Goal: Task Accomplishment & Management: Complete application form

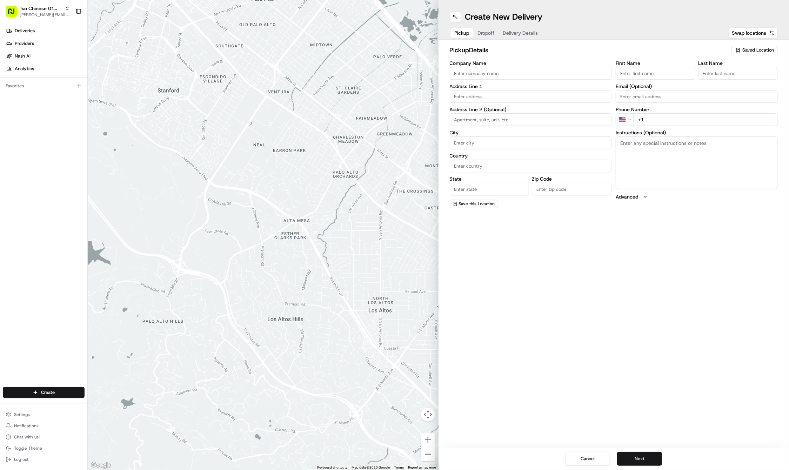
click at [761, 48] on span "Saved Location" at bounding box center [758, 50] width 32 height 6
click at [739, 85] on span "(01) Tso Chinese Takeout & Delivery Cherrywood" at bounding box center [742, 79] width 86 height 13
type input "(01) Tso Chinese Takeout & Delivery Cherrywood"
type input "Ste E-5"
type input "Austin"
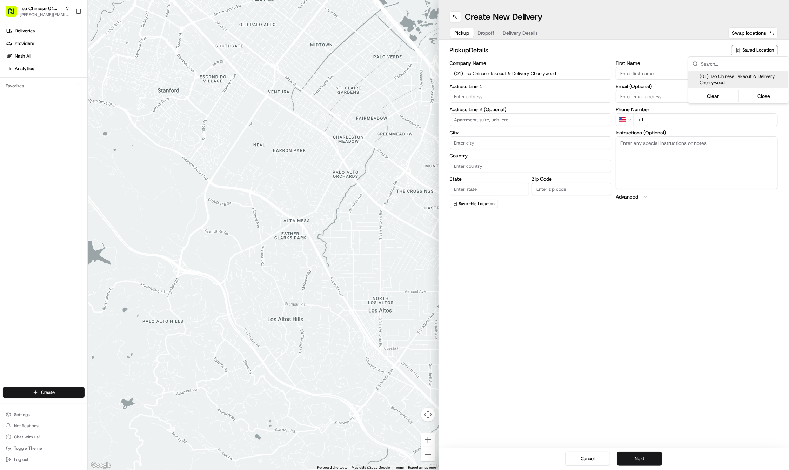
type input "US"
type input "TX"
type input "78722"
type input "Tso Chinese"
type input "Cherrywood Manager"
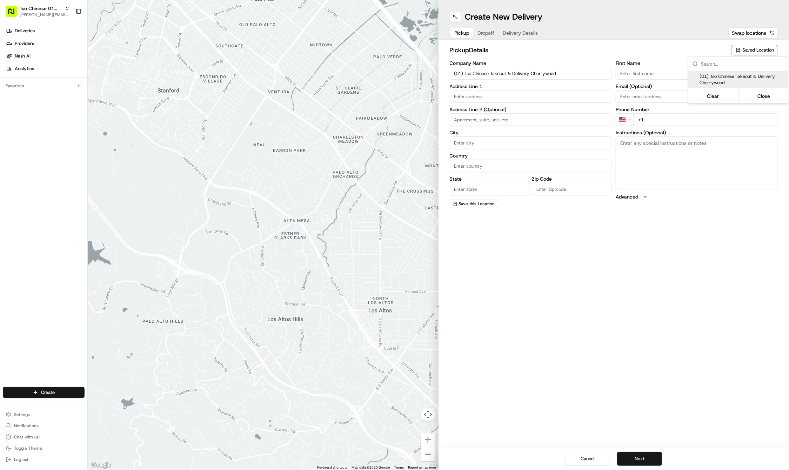
type input "cherrywoodstore@tsochinese.com"
type input "+1 512 401 3232"
type input "3909 N Interstate Hwy 35"
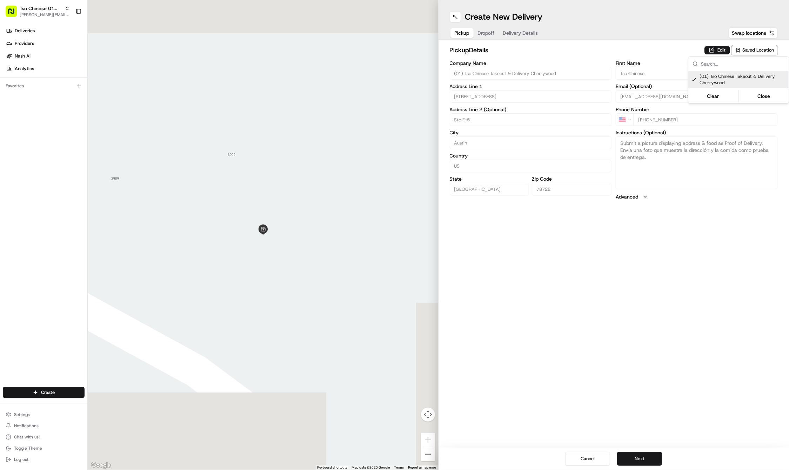
click at [706, 298] on html "Tso Chinese 01 Cherrywood jason@tsochinese.com Toggle Sidebar Deliveries Provid…" at bounding box center [394, 235] width 789 height 470
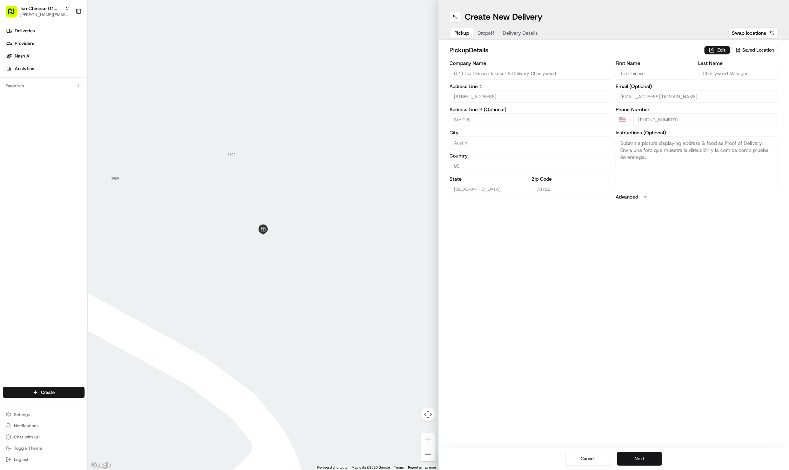
click at [647, 455] on button "Next" at bounding box center [639, 459] width 45 height 14
paste input "Jennifer"
type input "Jennifer"
paste input "Rother"
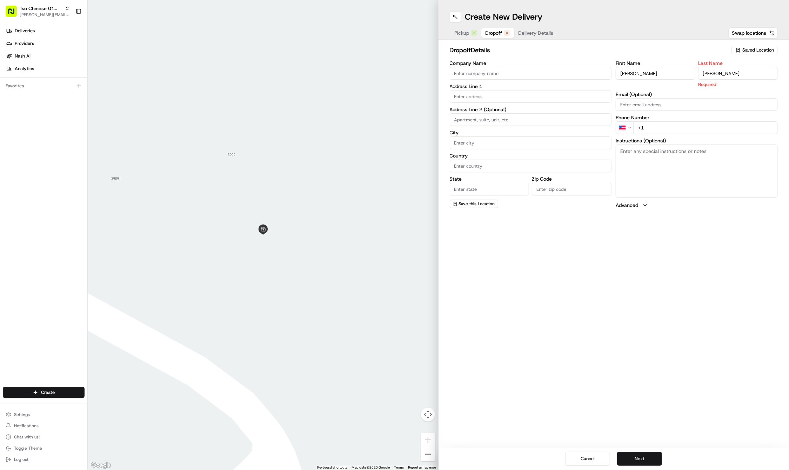
type input "Rother"
click at [706, 174] on textarea "Instructions (Optional)" at bounding box center [697, 171] width 162 height 53
paste textarea "Company: hancock apartments"
type textarea "Company: hancock apartments"
paste input "210 776 2463"
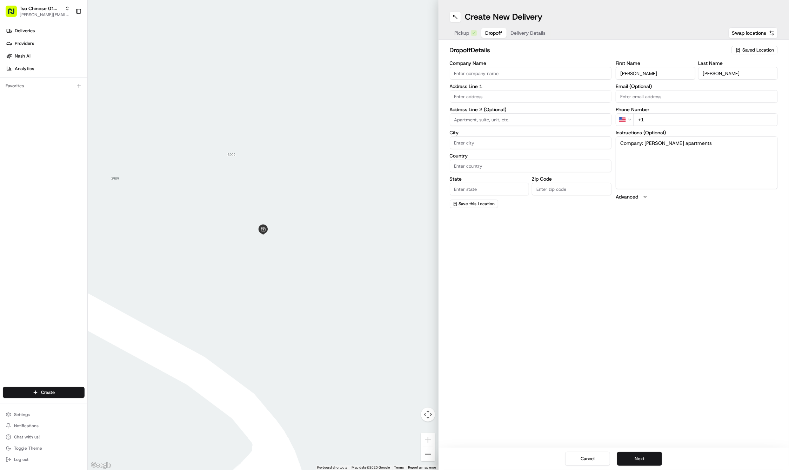
type input "+1 210 776 2463"
paste input "928 E 40th St"
click at [483, 110] on div "928 East 40th Street, Austin, TX" at bounding box center [530, 111] width 159 height 11
type input "928 E 40th St, Austin, TX 78751, USA"
type input "Austin"
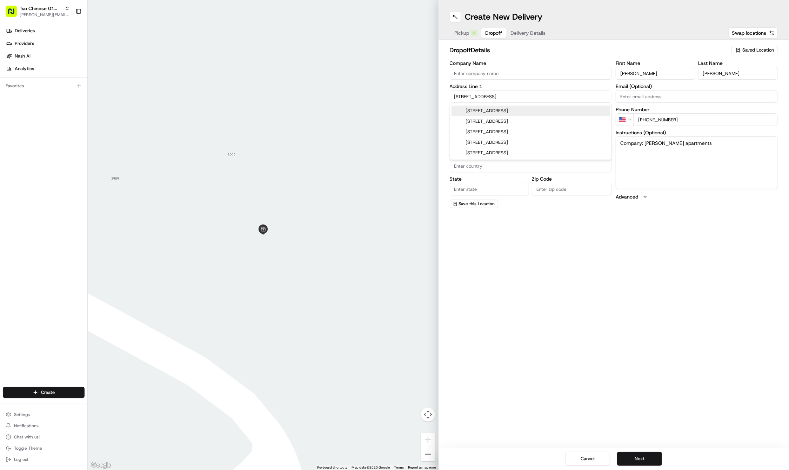
type input "United States"
type input "TX"
type input "78751"
type input "928 East 40th Street"
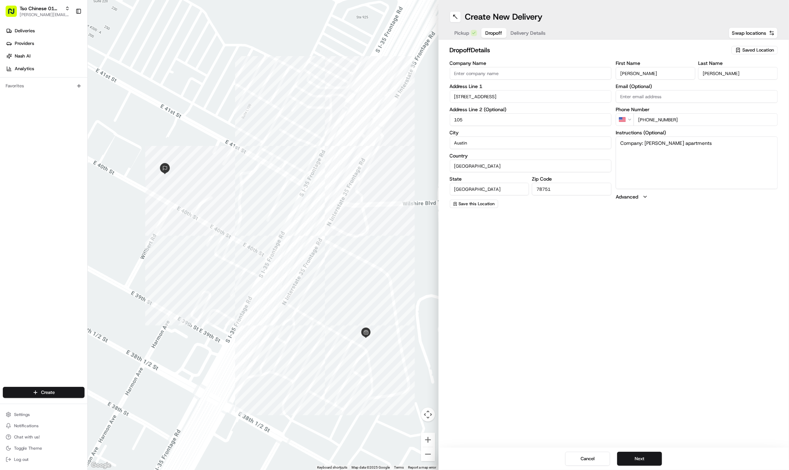
type input "105"
click at [696, 198] on button "Advanced" at bounding box center [697, 196] width 162 height 7
click at [704, 173] on textarea "Company: hancock apartments" at bounding box center [697, 162] width 162 height 53
paste textarea "apt is in the back to the right, all the way do wn the driveway/path. you'll se…"
type textarea "Company: hancock apartments.apt is in the back to the right, all the way do wn …"
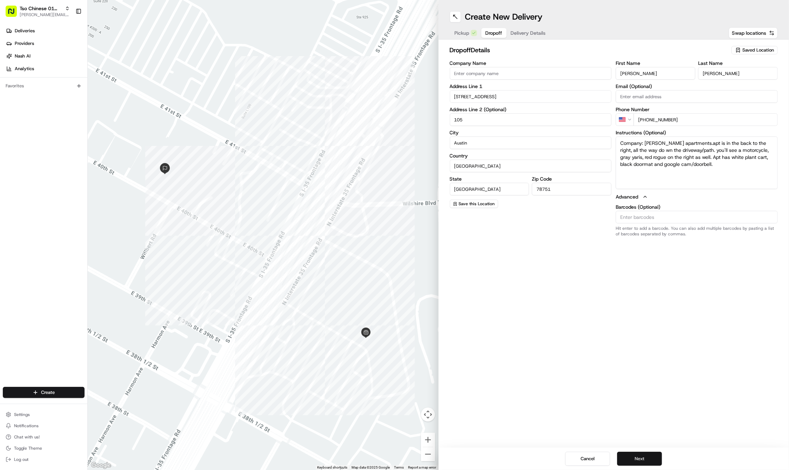
click at [645, 455] on button "Next" at bounding box center [639, 459] width 45 height 14
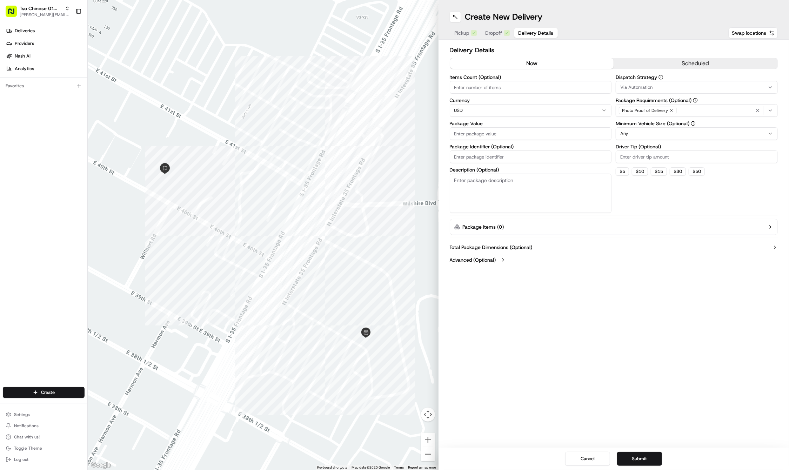
click at [651, 155] on input "Driver Tip (Optional)" at bounding box center [697, 156] width 162 height 13
type input "2"
click at [654, 87] on div "Via Automation" at bounding box center [696, 87] width 159 height 6
click at [656, 127] on span "Tso Cherrywood Strategy" at bounding box center [670, 125] width 86 height 6
click at [758, 106] on html "Tso Chinese 01 Cherrywood jason@tsochinese.com Toggle Sidebar Deliveries Provid…" at bounding box center [394, 235] width 789 height 470
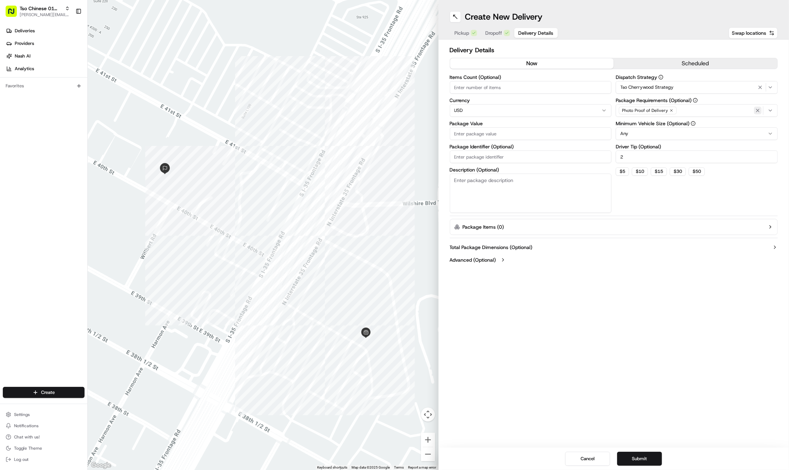
click at [758, 109] on icon "button" at bounding box center [758, 111] width 6 height 6
click at [758, 109] on div "Select requirements" at bounding box center [696, 110] width 159 height 6
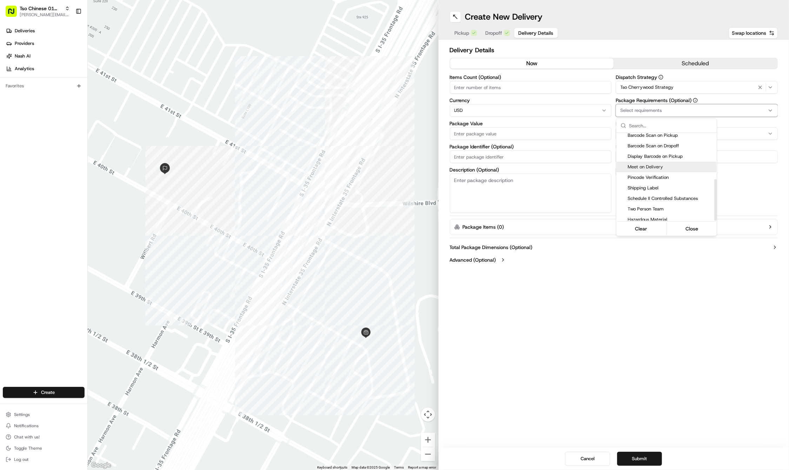
scroll to position [97, 0]
click at [673, 166] on span "Meet on Delivery" at bounding box center [670, 167] width 86 height 6
click at [504, 157] on html "Tso Chinese 01 Cherrywood jason@tsochinese.com Toggle Sidebar Deliveries Provid…" at bounding box center [394, 235] width 789 height 470
click at [504, 157] on input "Package Identifier (Optional)" at bounding box center [531, 156] width 162 height 13
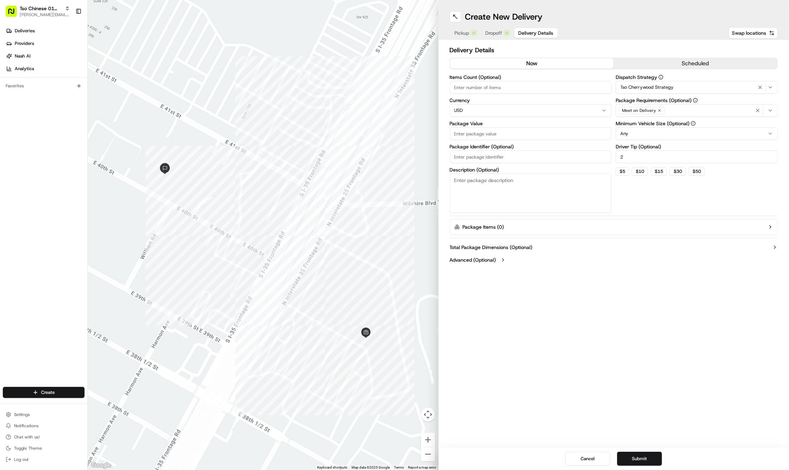
paste input "1O6WAPD"
type input "1O6WAPD"
click at [473, 126] on div "Package Value" at bounding box center [531, 130] width 162 height 19
click at [469, 131] on input "Package Value" at bounding box center [531, 133] width 162 height 13
type input "50.72"
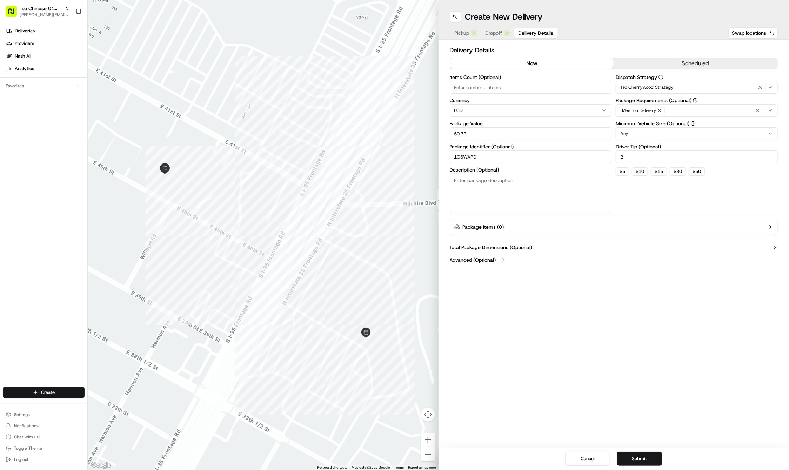
click at [603, 308] on div "Create New Delivery Pickup Dropoff Delivery Details Swap locations Delivery Det…" at bounding box center [613, 235] width 351 height 470
click at [644, 458] on button "Submit" at bounding box center [639, 459] width 45 height 14
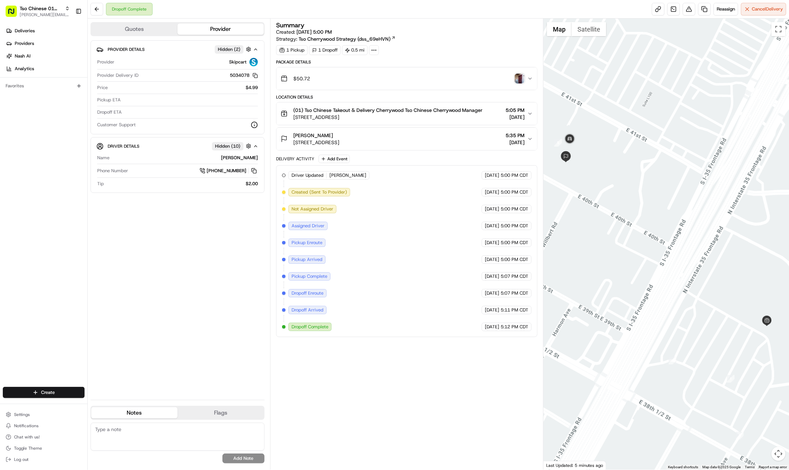
click at [61, 385] on div "Create" at bounding box center [43, 392] width 87 height 17
click at [61, 390] on html "Tso Chinese 01 Cherrywood jason@tsochinese.com Toggle Sidebar Deliveries Provid…" at bounding box center [394, 235] width 789 height 470
click at [110, 401] on link "Delivery" at bounding box center [127, 405] width 78 height 13
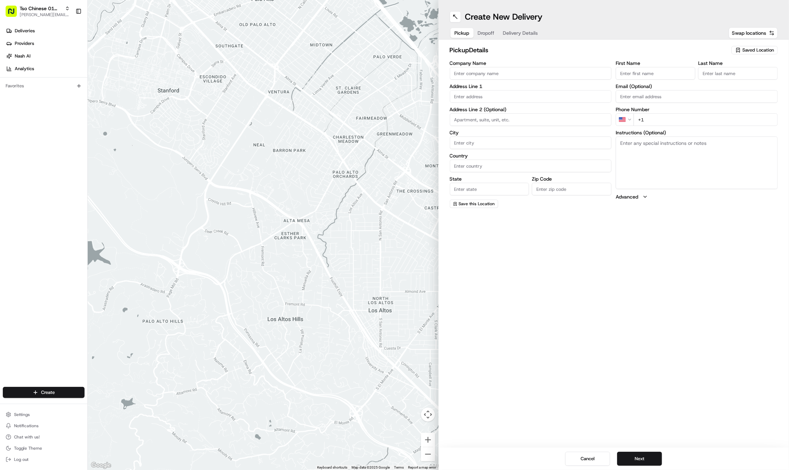
click at [742, 55] on button "Saved Location" at bounding box center [754, 50] width 46 height 10
click at [730, 75] on span "(01) Tso Chinese Takeout & Delivery Cherrywood" at bounding box center [742, 79] width 86 height 13
type input "(01) Tso Chinese Takeout & Delivery Cherrywood"
type input "Ste E-5"
type input "Austin"
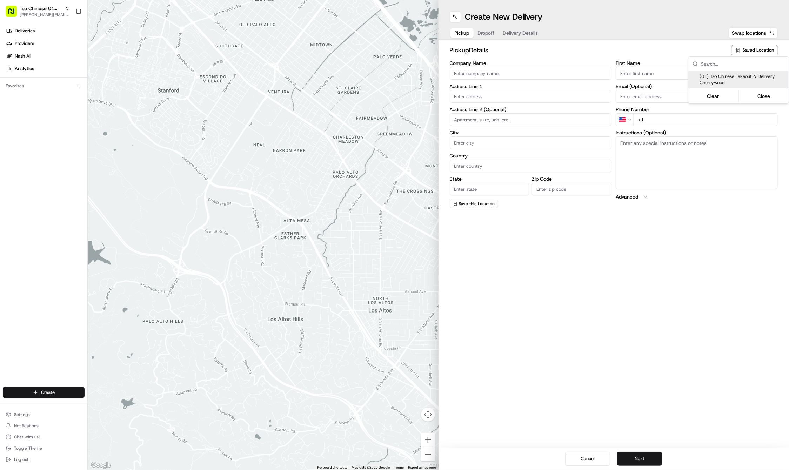
type input "US"
type input "TX"
type input "78722"
type input "Tso Chinese"
type input "Cherrywood Manager"
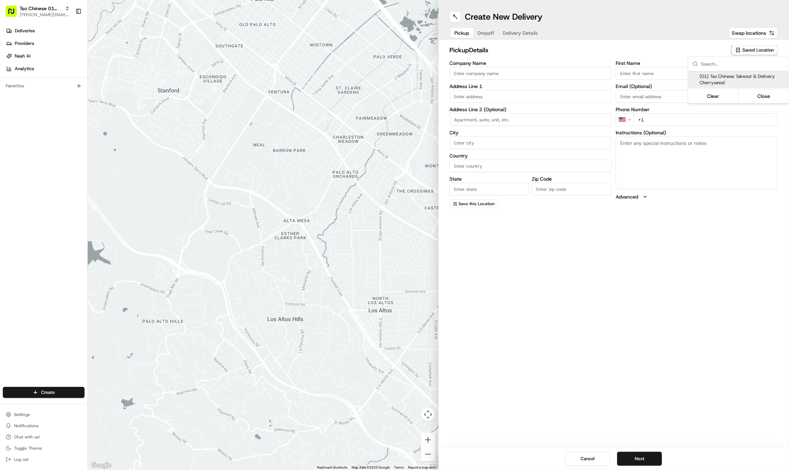
type input "cherrywoodstore@tsochinese.com"
type input "+1 512 401 3232"
type textarea "Submit a picture displaying address & food as Proof of Delivery. Envía una foto…"
type input "3909 N Interstate Hwy 35"
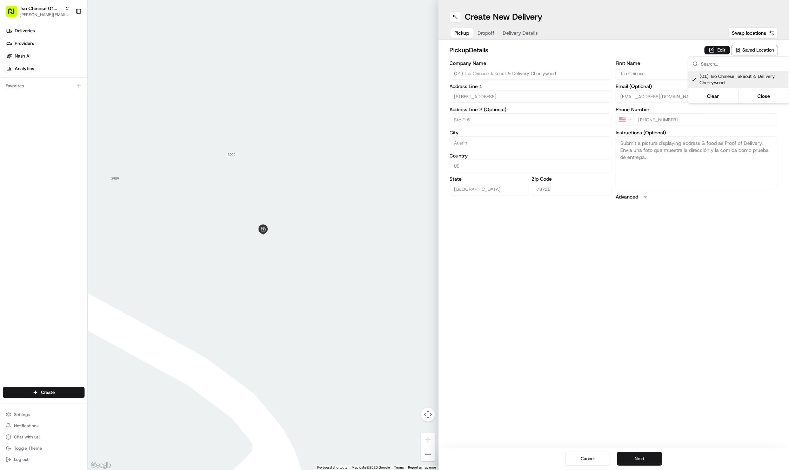
click at [643, 343] on html "Tso Chinese 01 Cherrywood jason@tsochinese.com Toggle Sidebar Deliveries Provid…" at bounding box center [394, 235] width 789 height 470
click at [636, 457] on button "Next" at bounding box center [639, 459] width 45 height 14
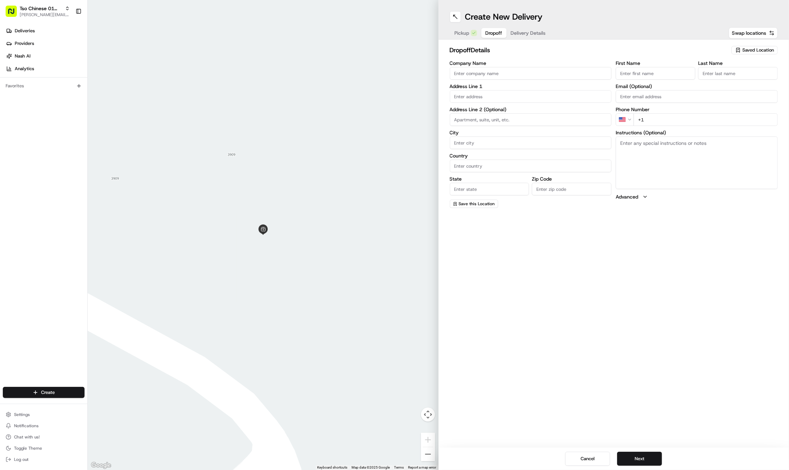
paste input "904 629 4959"
type input "+1 904 629 4959"
paste input "3412 E Martin Luther King Jr Blvd"
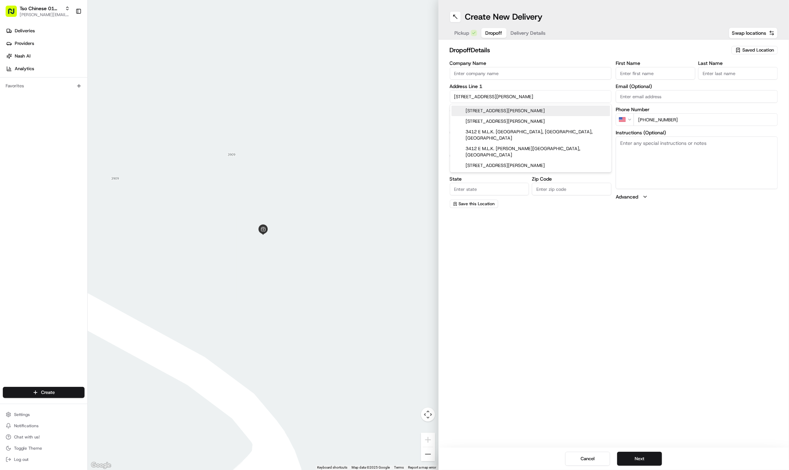
click at [488, 111] on div "3412 E Martin Luther King Jr Blvd, Austin, TX" at bounding box center [530, 111] width 159 height 11
type input "3412 E Martin Luther King Jr Blvd, Austin, TX 78723, USA"
type input "Austin"
type input "United States"
type input "TX"
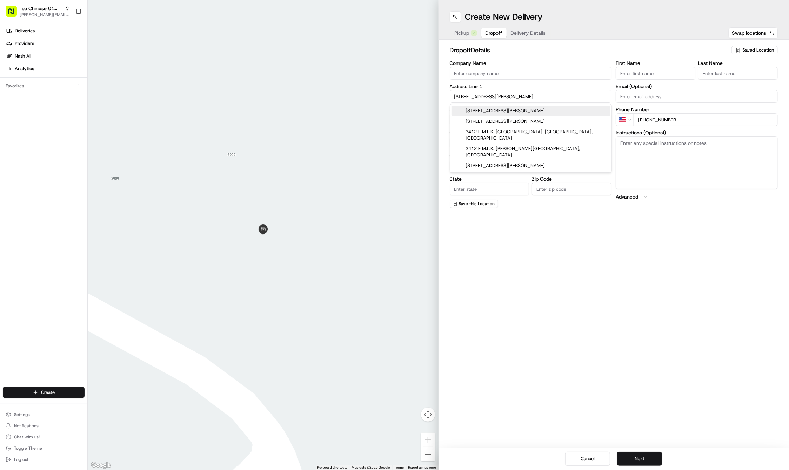
type input "78723"
type input "3412 East Martin Luther King Junior Boulevard"
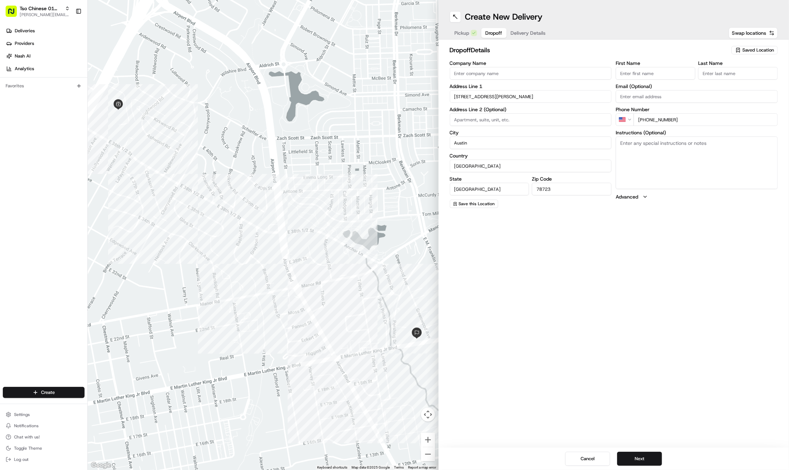
paste input "Ramona"
type input "Ramona"
click at [714, 79] on div "First Name Ramona Last Name Email (Optional) Phone Number US +1 904 629 4959 In…" at bounding box center [697, 134] width 162 height 147
paste input "Devlin"
type input "Devlin"
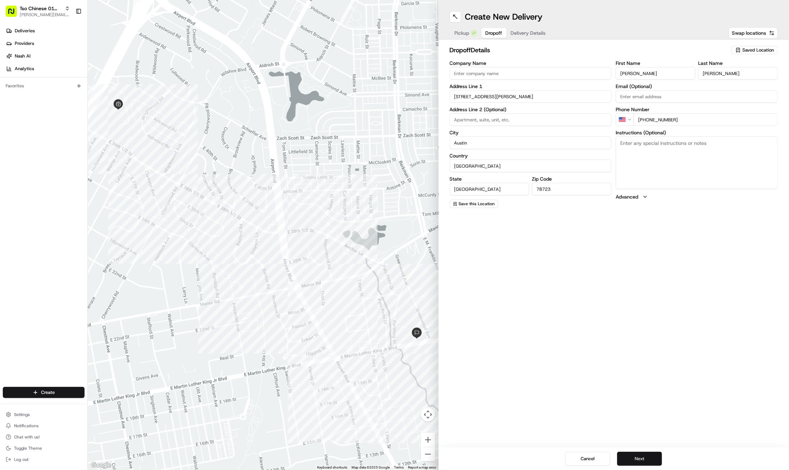
click at [638, 458] on button "Next" at bounding box center [639, 459] width 45 height 14
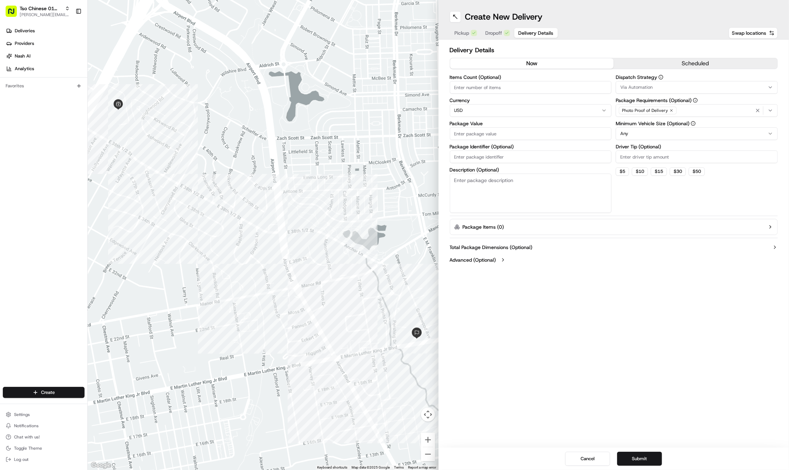
click at [531, 150] on input "Package Identifier (Optional)" at bounding box center [531, 156] width 162 height 13
paste input "#NT12JJA"
type input "#NT12JJA"
click at [508, 135] on input "Package Value" at bounding box center [531, 133] width 162 height 13
type input "67.71"
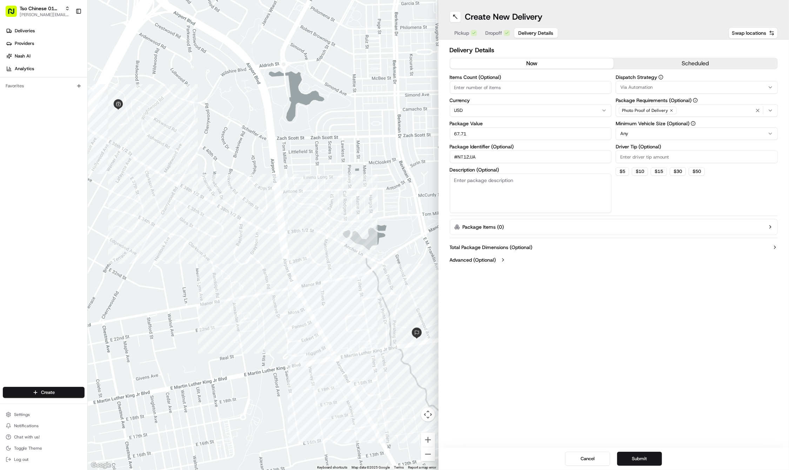
click at [649, 159] on input "Driver Tip (Optional)" at bounding box center [697, 156] width 162 height 13
type input "2"
click at [643, 88] on span "Via Automation" at bounding box center [636, 87] width 32 height 6
click at [647, 126] on span "Tso Cherrywood Strategy" at bounding box center [670, 125] width 86 height 6
click at [659, 347] on html "Tso Chinese 01 Cherrywood jason@tsochinese.com Toggle Sidebar Deliveries Provid…" at bounding box center [394, 235] width 789 height 470
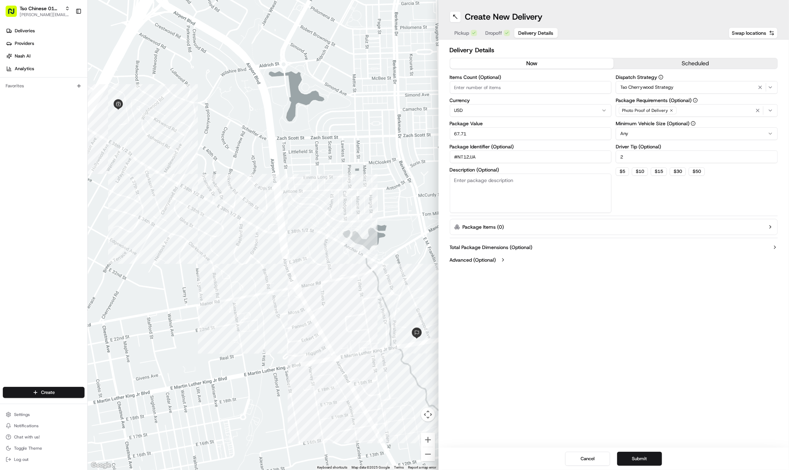
click at [668, 107] on div "Photo Proof of Delivery" at bounding box center [648, 111] width 58 height 8
click at [671, 111] on icon "button" at bounding box center [671, 110] width 4 height 4
click at [671, 111] on div "Select requirements" at bounding box center [696, 110] width 159 height 6
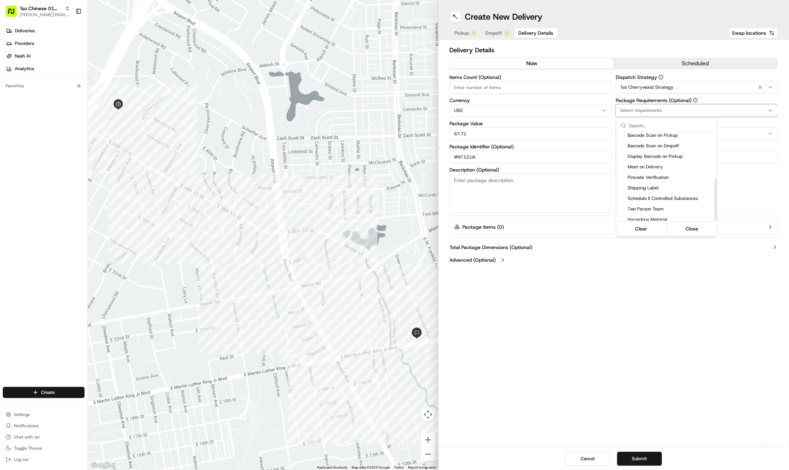
click at [653, 168] on div "Meet on Delivery" at bounding box center [666, 167] width 100 height 11
click at [650, 288] on html "Tso Chinese 01 Cherrywood jason@tsochinese.com Toggle Sidebar Deliveries Provid…" at bounding box center [394, 235] width 789 height 470
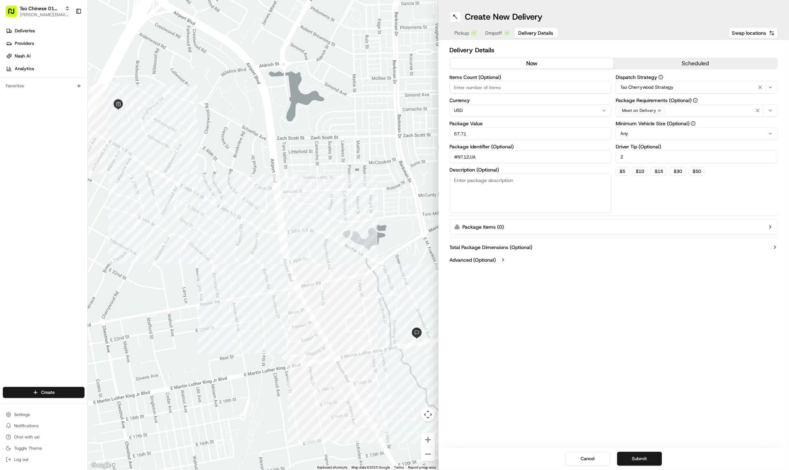
click at [596, 322] on div "Create New Delivery Pickup Dropoff Delivery Details Swap locations Delivery Det…" at bounding box center [613, 235] width 351 height 470
click at [565, 328] on div "Create New Delivery Pickup Dropoff Delivery Details Swap locations Delivery Det…" at bounding box center [613, 235] width 351 height 470
click at [633, 458] on button "Submit" at bounding box center [639, 459] width 45 height 14
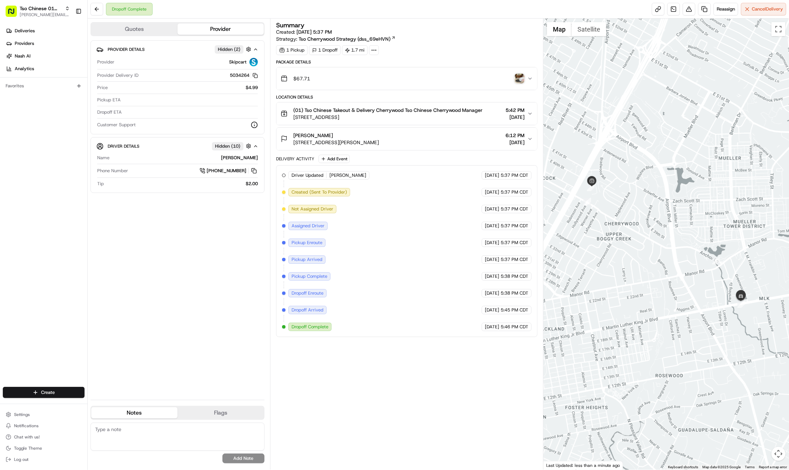
click at [52, 384] on div "Create" at bounding box center [43, 392] width 87 height 17
click at [52, 389] on html "Tso Chinese 01 Cherrywood jason@tsochinese.com Toggle Sidebar Deliveries Provid…" at bounding box center [394, 235] width 789 height 470
click at [110, 411] on link "Delivery" at bounding box center [127, 405] width 78 height 13
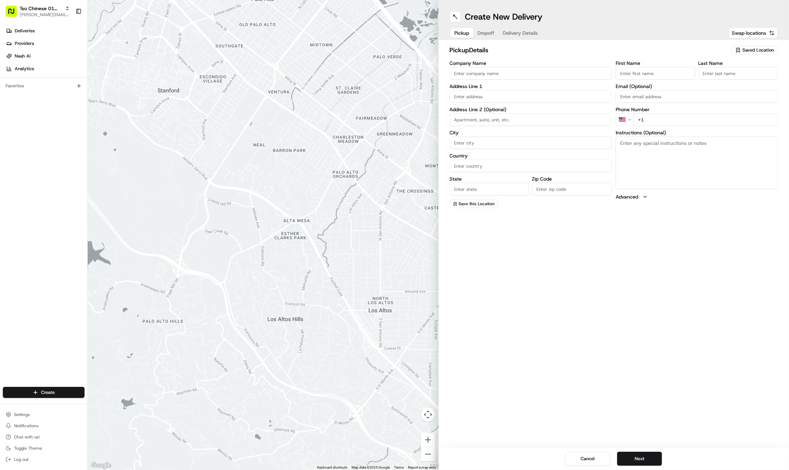
click at [752, 53] on div "Saved Location" at bounding box center [754, 50] width 46 height 8
click at [731, 77] on span "(01) Tso Chinese Takeout & Delivery Cherrywood" at bounding box center [742, 79] width 86 height 13
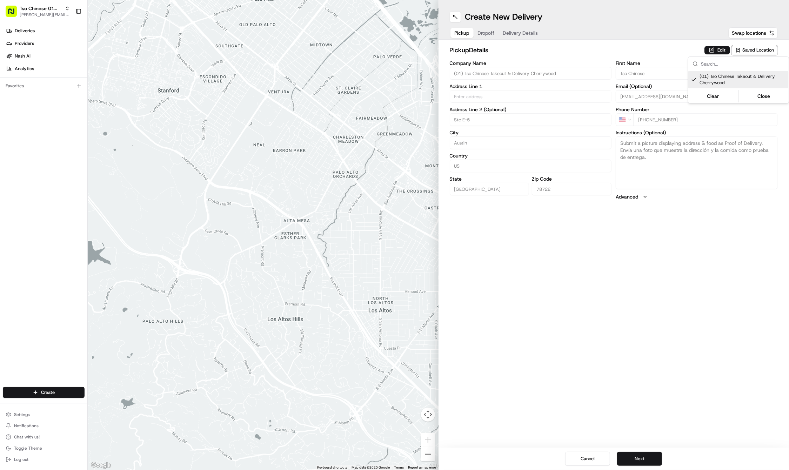
type input "(01) Tso Chinese Takeout & Delivery Cherrywood"
type input "Ste E-5"
type input "Austin"
type input "US"
type input "TX"
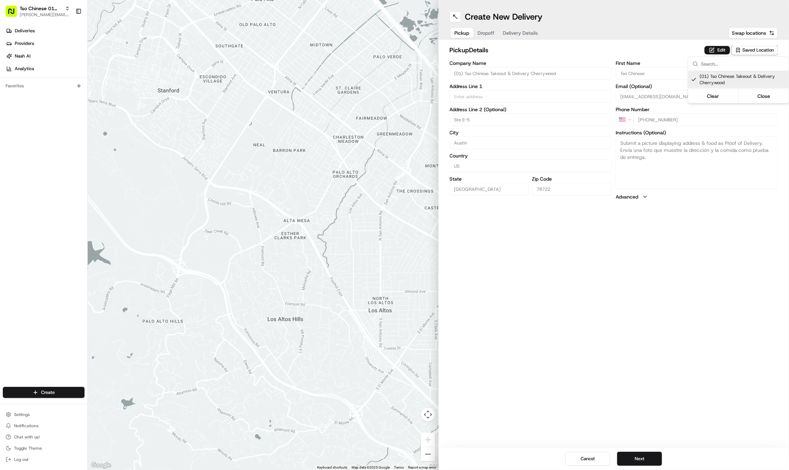
type input "78722"
type input "Tso Chinese"
type input "Cherrywood Manager"
type input "cherrywoodstore@tsochinese.com"
type input "+1 512 401 3232"
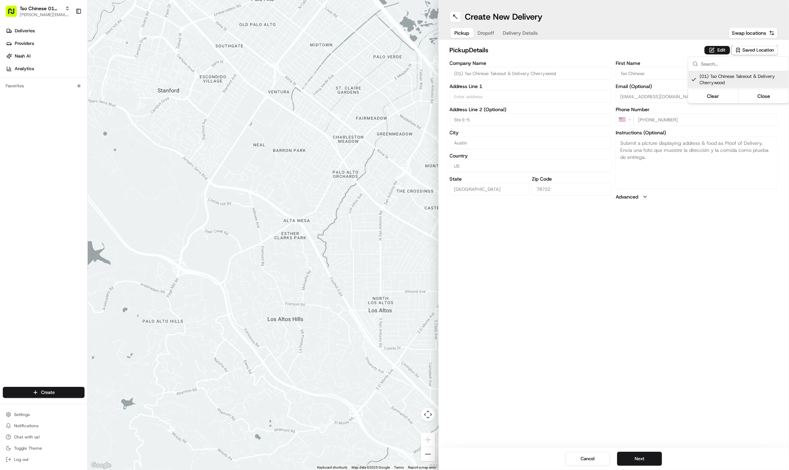
type textarea "Submit a picture displaying address & food as Proof of Delivery. Envía una foto…"
type input "3909 N Interstate Hwy 35"
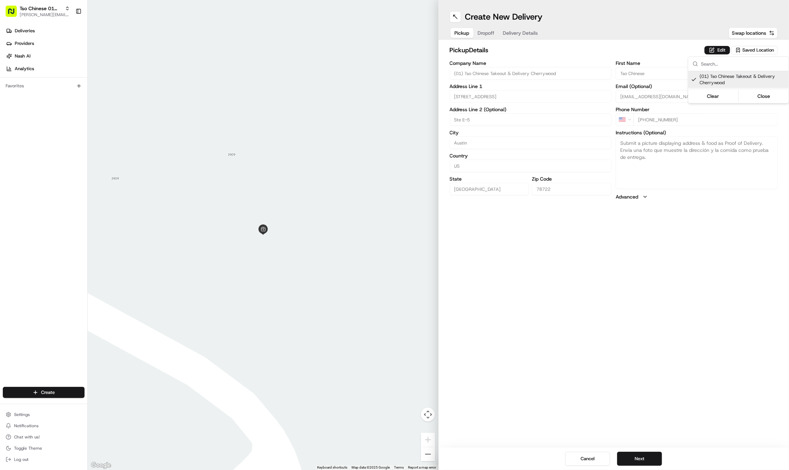
click at [636, 458] on html "Tso Chinese 01 Cherrywood jason@tsochinese.com Toggle Sidebar Deliveries Provid…" at bounding box center [394, 235] width 789 height 470
click at [643, 411] on div "Create New Delivery Pickup Dropoff Delivery Details Swap locations pickup Detai…" at bounding box center [613, 235] width 351 height 470
click at [638, 454] on button "Next" at bounding box center [639, 459] width 45 height 14
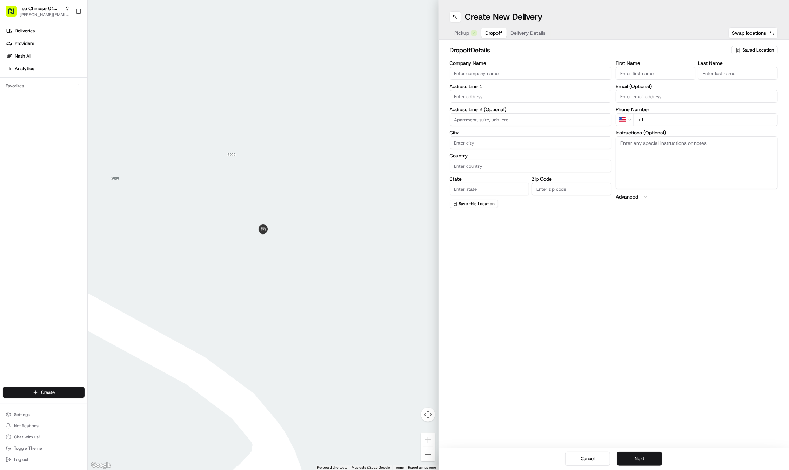
paste input "Brian"
type input "Brian"
paste input "Tweedy"
type input "Tweedy"
click at [665, 123] on input "+1" at bounding box center [705, 119] width 144 height 13
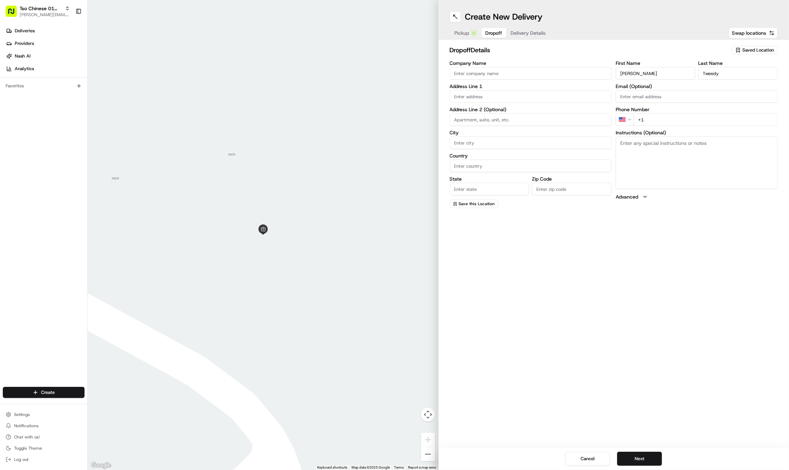
paste input "512 568 9093"
type input "+1 512 568 9093"
click at [477, 86] on label "Address Line 1" at bounding box center [531, 86] width 162 height 5
paste input "400 E 35th St"
click at [471, 114] on div "400 East 35th Street, Austin, TX" at bounding box center [530, 111] width 159 height 11
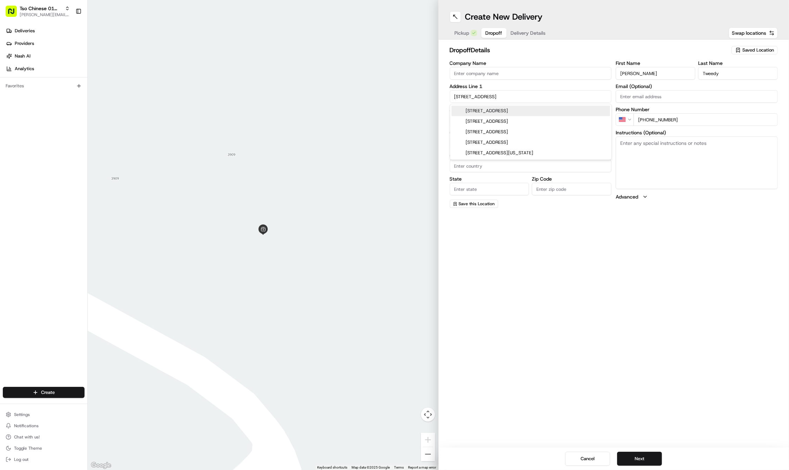
type input "400 E 35th St, Austin, TX 78705, USA"
type input "Austin"
type input "United States"
type input "TX"
type input "78705"
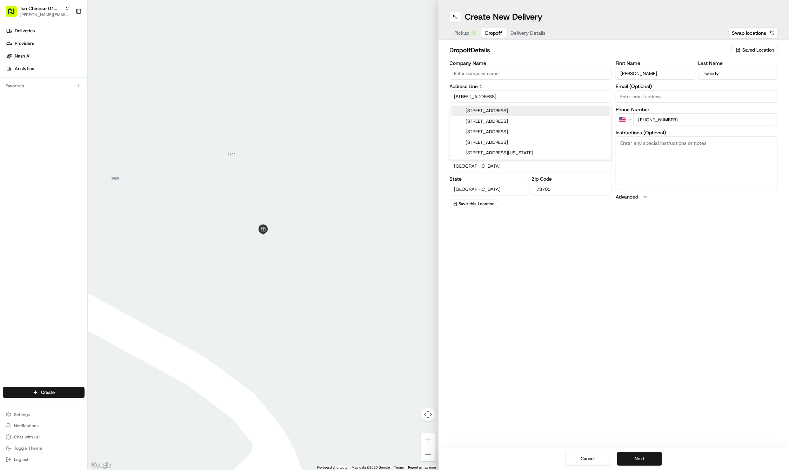
type input "400 East 35th Street"
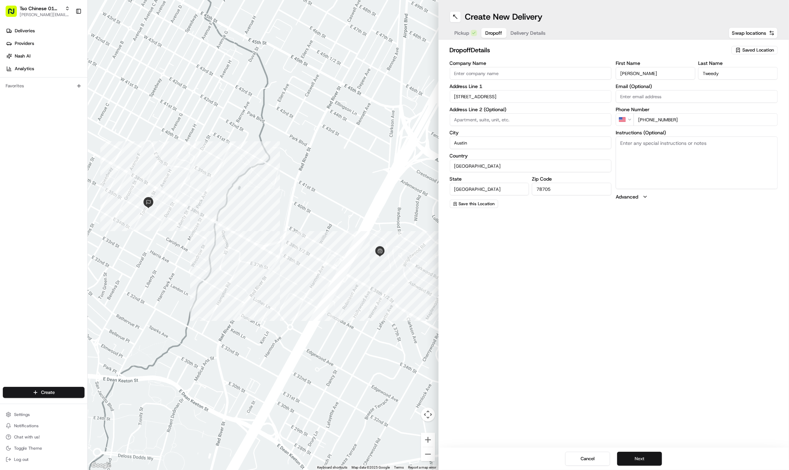
click at [630, 453] on button "Next" at bounding box center [639, 459] width 45 height 14
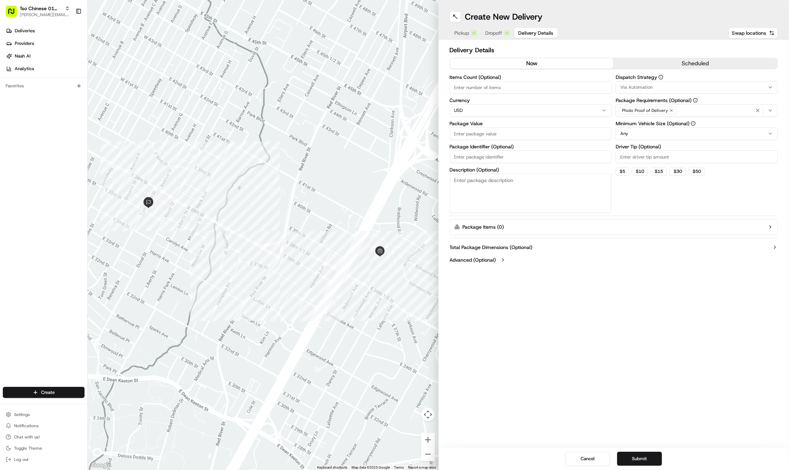
click at [515, 148] on div "Package Identifier (Optional)" at bounding box center [531, 153] width 162 height 19
click at [510, 150] on input "Package Identifier (Optional)" at bounding box center [531, 156] width 162 height 13
paste input "#562620F"
type input "#562620F"
click at [497, 132] on input "Package Value" at bounding box center [531, 133] width 162 height 13
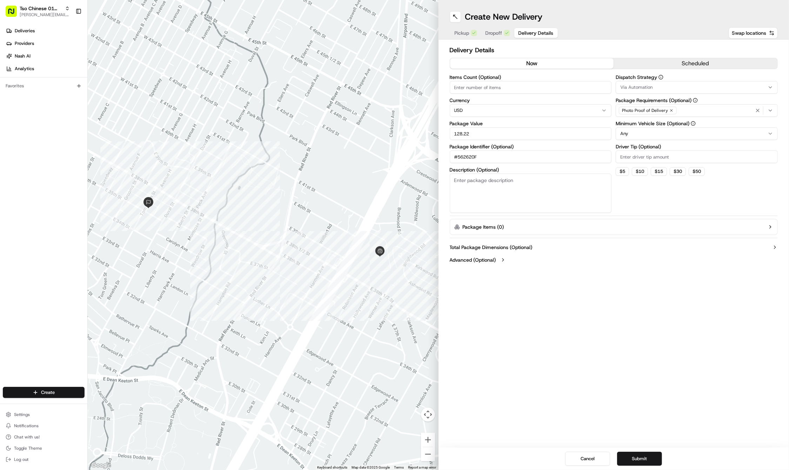
type input "128.22"
click at [670, 112] on icon "button" at bounding box center [671, 110] width 2 height 2
click at [669, 112] on div "Select requirements" at bounding box center [696, 110] width 159 height 6
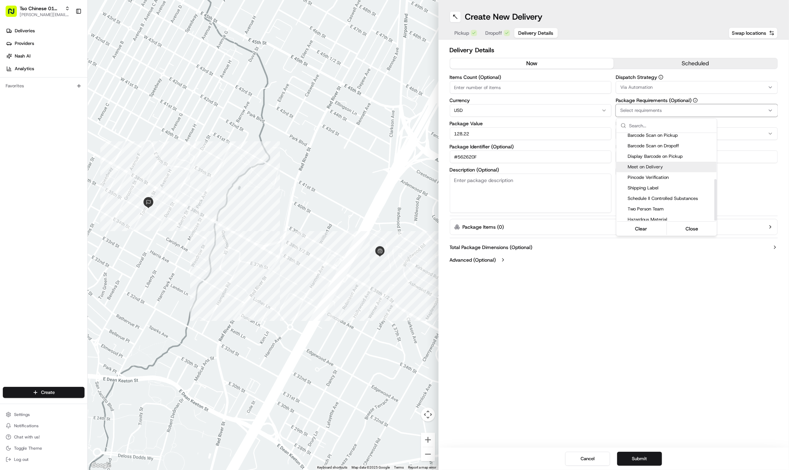
scroll to position [97, 0]
click at [653, 166] on span "Meet on Delivery" at bounding box center [670, 167] width 86 height 6
click at [650, 86] on html "Tso Chinese 01 Cherrywood jason@tsochinese.com Toggle Sidebar Deliveries Provid…" at bounding box center [394, 235] width 789 height 470
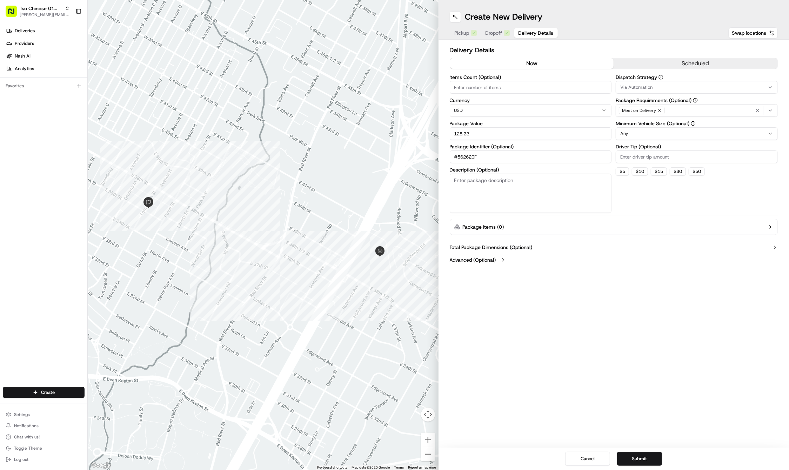
click at [650, 86] on span "Via Automation" at bounding box center [636, 87] width 32 height 6
click at [647, 128] on span "Tso Cherrywood Strategy" at bounding box center [670, 125] width 86 height 6
click at [626, 284] on html "Tso Chinese 01 Cherrywood jason@tsochinese.com Toggle Sidebar Deliveries Provid…" at bounding box center [394, 235] width 789 height 470
click at [630, 457] on button "Submit" at bounding box center [639, 459] width 45 height 14
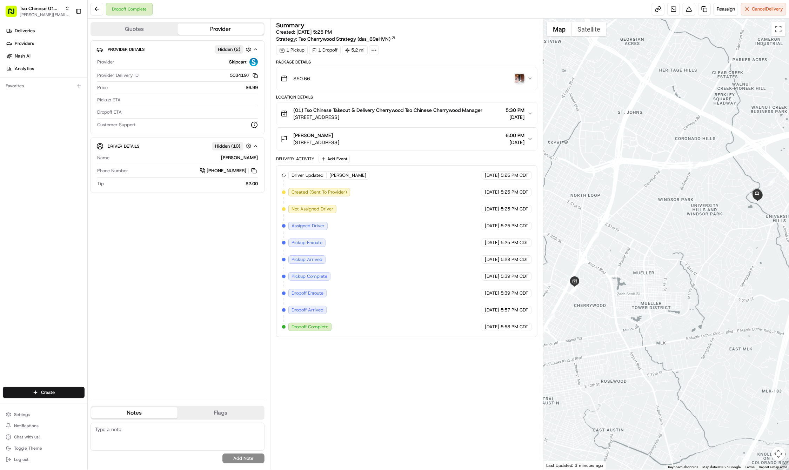
click at [40, 386] on div "Create" at bounding box center [43, 392] width 87 height 17
click at [40, 389] on html "Tso Chinese 01 Cherrywood jason@tsochinese.com Toggle Sidebar Deliveries Provid…" at bounding box center [394, 235] width 789 height 470
click at [114, 406] on link "Delivery" at bounding box center [127, 405] width 78 height 13
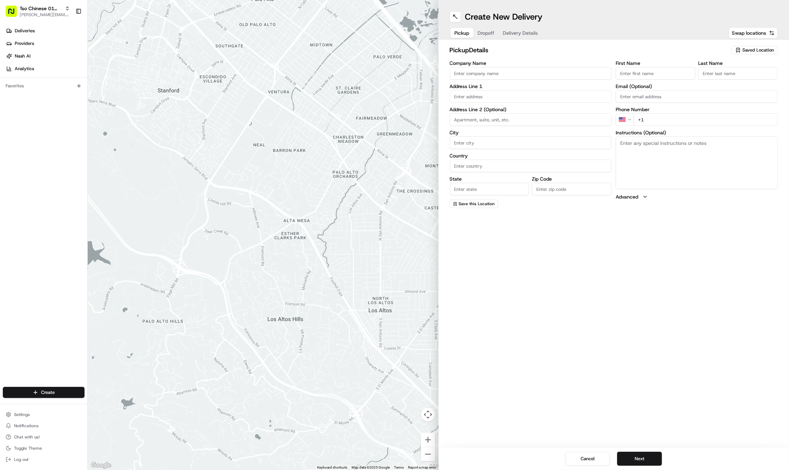
click at [751, 48] on span "Saved Location" at bounding box center [758, 50] width 32 height 6
click at [729, 74] on span "(01) Tso Chinese Takeout & Delivery Cherrywood" at bounding box center [742, 79] width 86 height 13
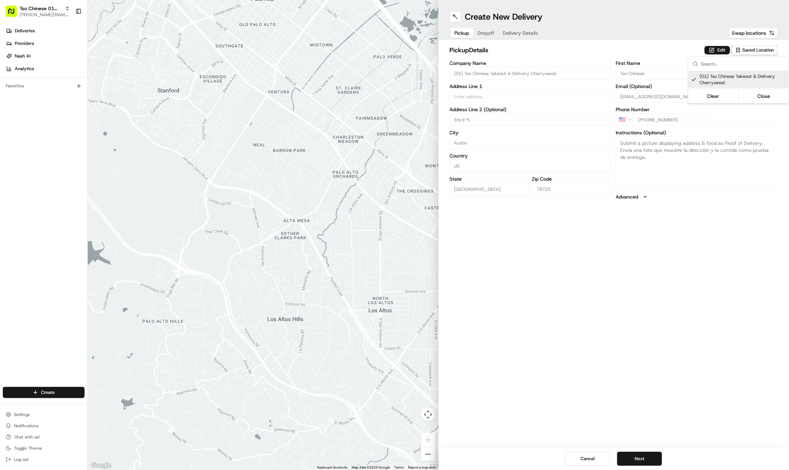
type input "(01) Tso Chinese Takeout & Delivery Cherrywood"
type input "Ste E-5"
type input "Austin"
type input "US"
type input "TX"
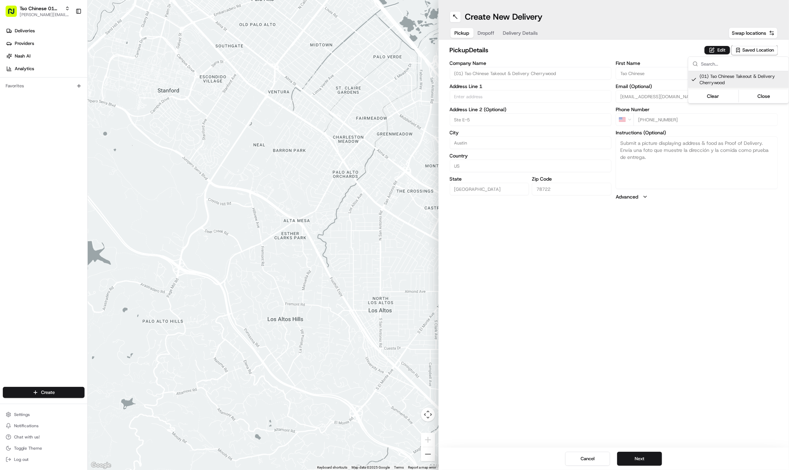
type input "78722"
type input "Tso Chinese"
type input "Cherrywood Manager"
type input "cherrywoodstore@tsochinese.com"
type input "+1 512 401 3232"
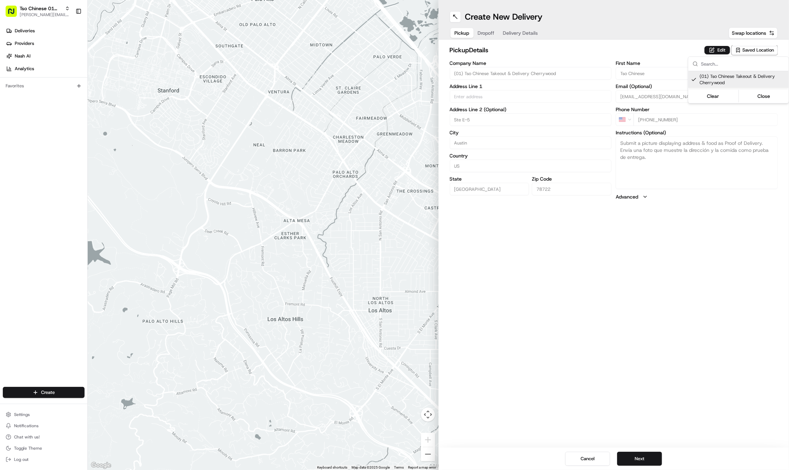
type textarea "Submit a picture displaying address & food as Proof of Delivery. Envía una foto…"
type input "3909 N Interstate Hwy 35"
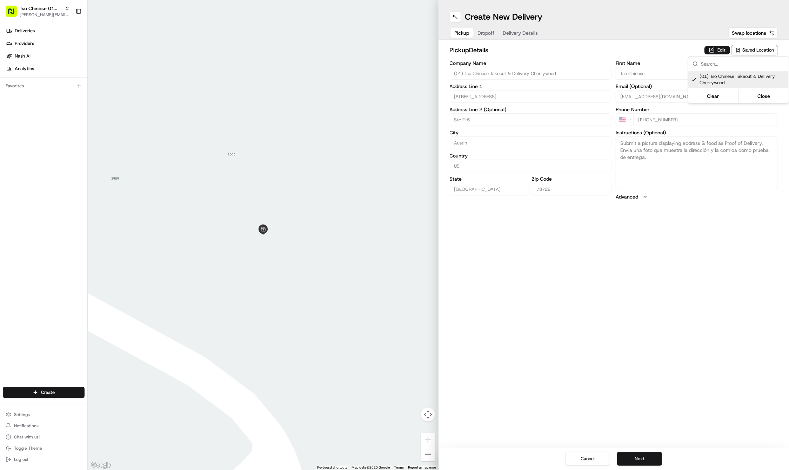
click at [664, 257] on html "Tso Chinese 01 Cherrywood jason@tsochinese.com Toggle Sidebar Deliveries Provid…" at bounding box center [394, 235] width 789 height 470
click at [641, 457] on button "Next" at bounding box center [639, 459] width 45 height 14
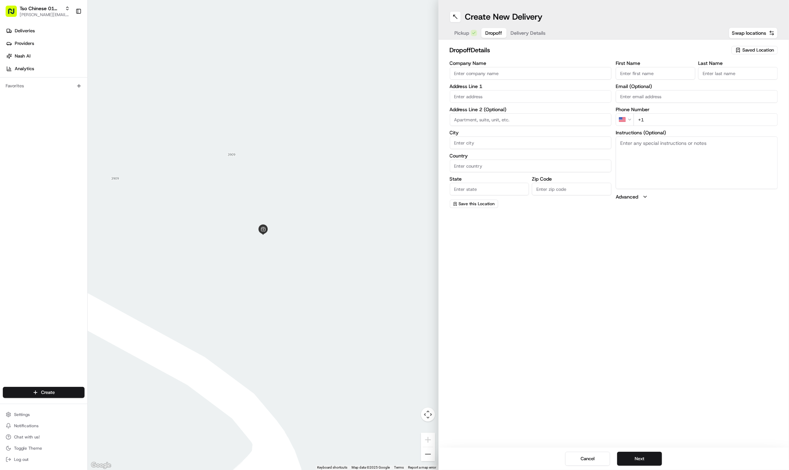
paste input "Van"
type input "Van"
paste input "Edwards"
type input "Edwards"
paste input "5700 Cameron Road"
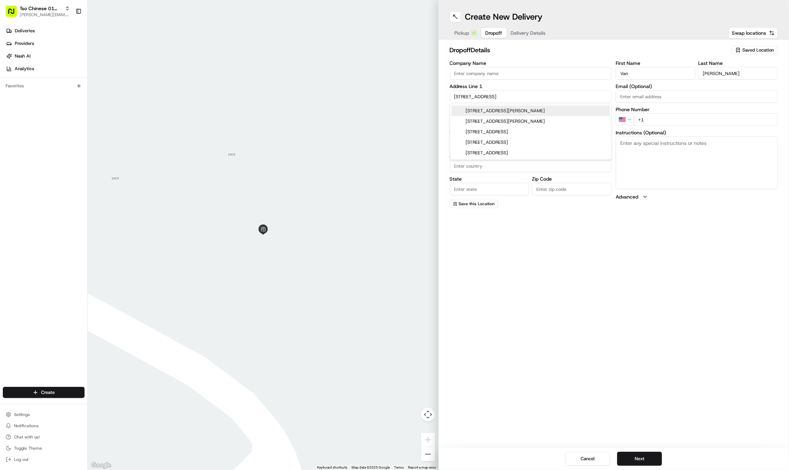
click at [482, 110] on div "5700 Cameron Rd, Austin, TX" at bounding box center [530, 111] width 159 height 11
type input "5700 Cameron Rd, Austin, TX 78723, USA"
type input "Austin"
type input "United States"
type input "TX"
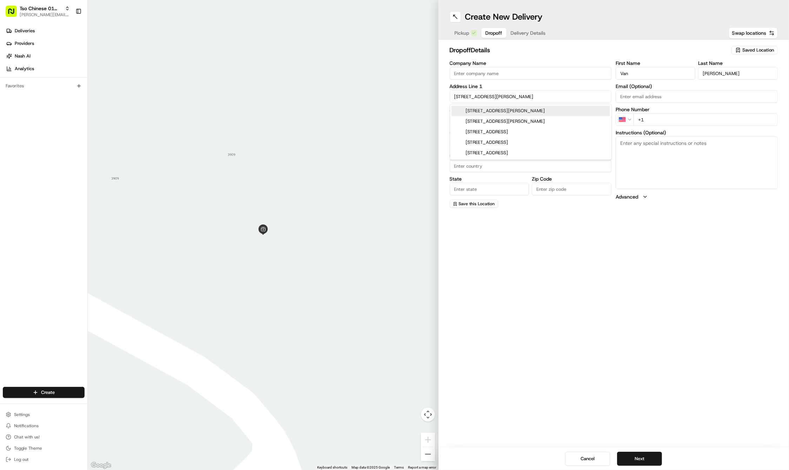
type input "78723"
type input "5700 Cameron Road"
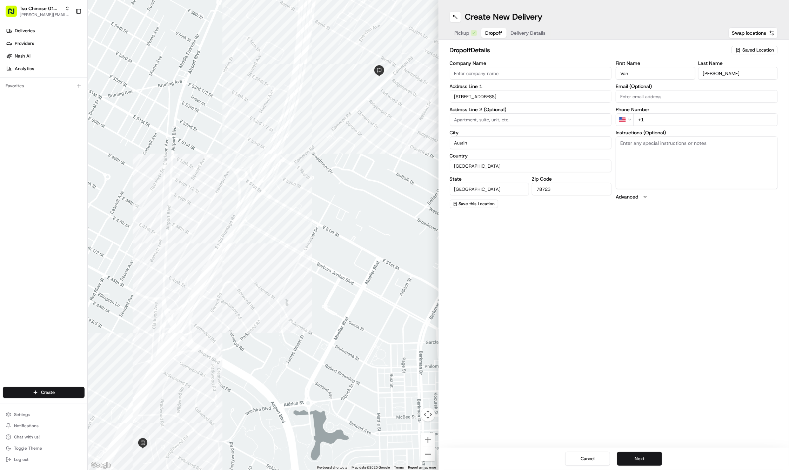
click at [649, 163] on textarea "Instructions (Optional)" at bounding box center [697, 162] width 162 height 53
paste textarea "270 BLDG 6"
type textarea "270 BLDG 6"
paste input "512 376 4898"
type input "+1 512 376 4898"
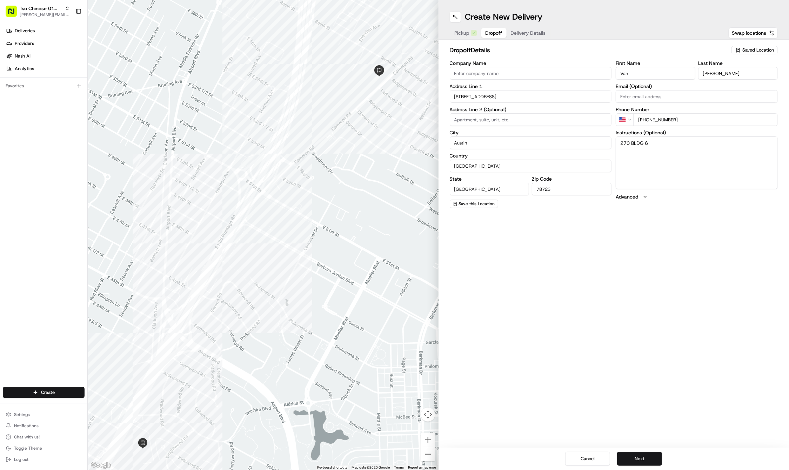
click at [694, 180] on textarea "270 BLDG 6" at bounding box center [697, 162] width 162 height 53
paste textarea "Call or text when close"
type textarea "270 BLDG 6...Call or text when close"
click at [637, 454] on button "Next" at bounding box center [639, 459] width 45 height 14
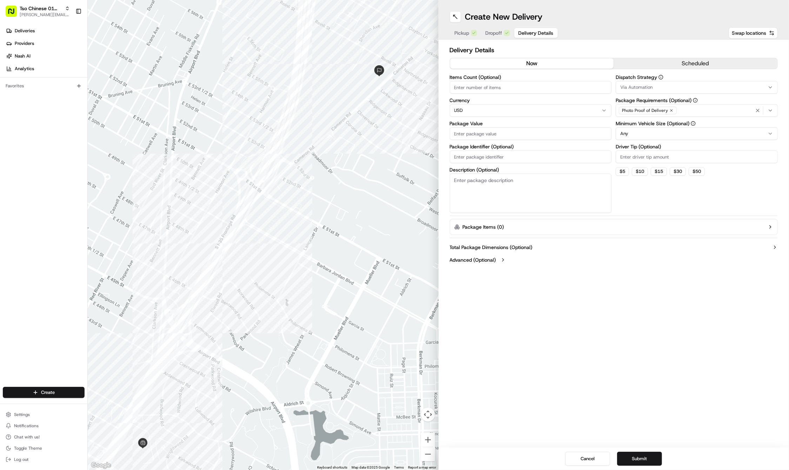
click at [637, 152] on input "Driver Tip (Optional)" at bounding box center [697, 156] width 162 height 13
type input "2"
click at [654, 86] on div "Via Automation" at bounding box center [696, 87] width 159 height 6
click at [655, 126] on span "Tso Cherrywood Strategy" at bounding box center [670, 125] width 86 height 6
click at [759, 111] on icon "button" at bounding box center [758, 111] width 6 height 6
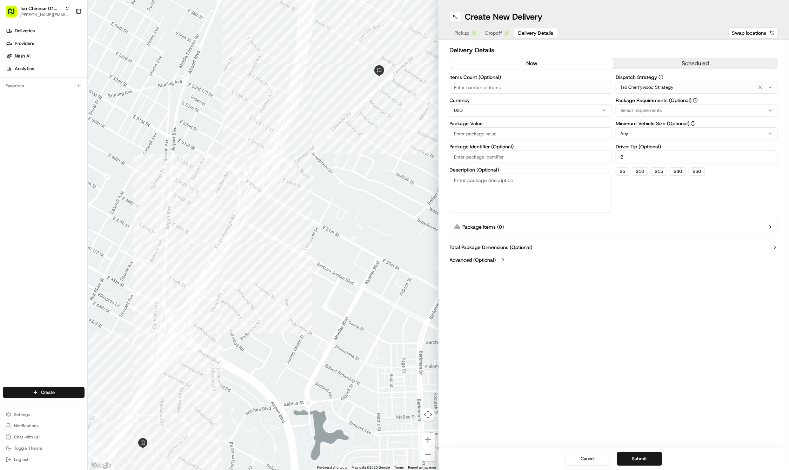
click at [757, 110] on div "Select requirements" at bounding box center [696, 110] width 159 height 6
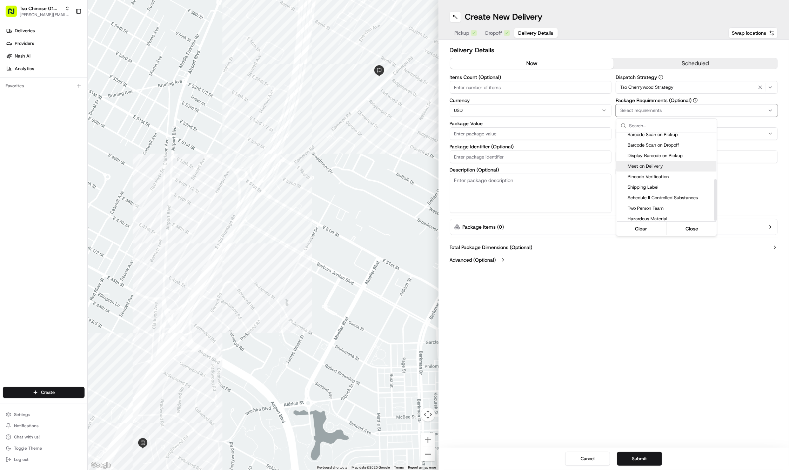
scroll to position [97, 0]
click at [644, 164] on span "Meet on Delivery" at bounding box center [670, 167] width 86 height 6
click at [484, 157] on html "Tso Chinese 01 Cherrywood jason@tsochinese.com Toggle Sidebar Deliveries Provid…" at bounding box center [394, 235] width 789 height 470
click at [484, 157] on input "Package Identifier (Optional)" at bounding box center [531, 156] width 162 height 13
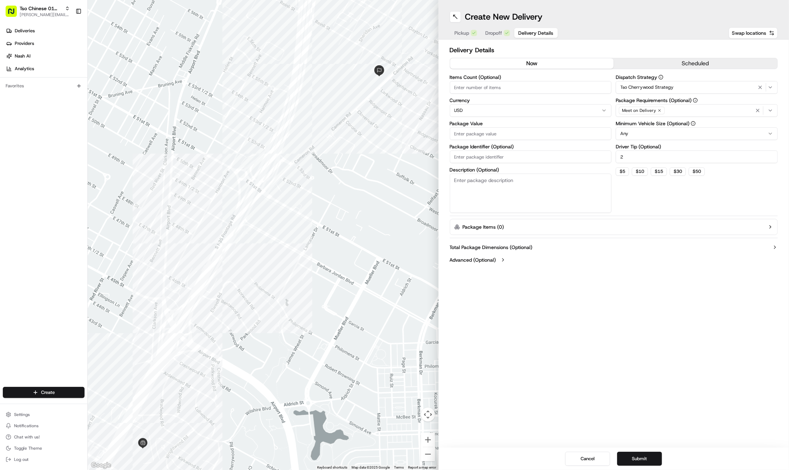
click at [484, 157] on input "Package Identifier (Optional)" at bounding box center [531, 156] width 162 height 13
paste input "4VHIIVG"
type input "4VHIIVG"
click at [471, 137] on input "Package Value" at bounding box center [531, 133] width 162 height 13
type input "34.53"
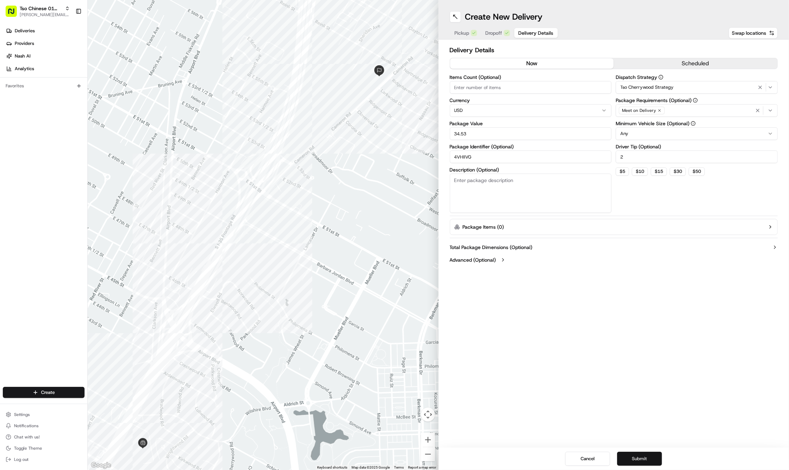
click at [643, 456] on button "Submit" at bounding box center [639, 459] width 45 height 14
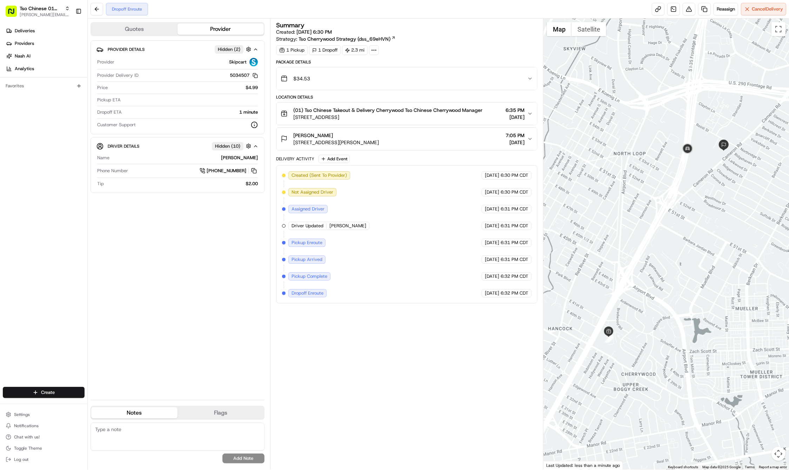
click at [42, 366] on div "Deliveries Providers Nash AI Analytics Favorites" at bounding box center [43, 206] width 87 height 369
click at [43, 389] on html "Tso Chinese 01 Cherrywood jason@tsochinese.com Toggle Sidebar Deliveries Provid…" at bounding box center [394, 235] width 789 height 470
click at [111, 401] on link "Delivery" at bounding box center [127, 405] width 78 height 13
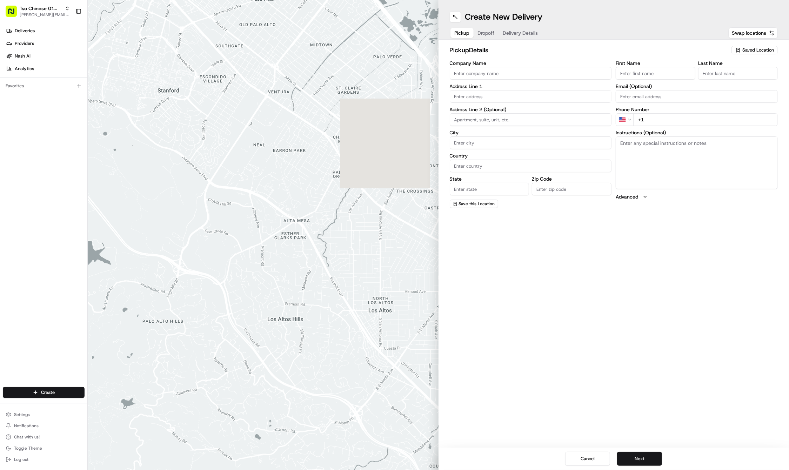
click at [749, 51] on span "Saved Location" at bounding box center [758, 50] width 32 height 6
click at [724, 84] on span "(01) Tso Chinese Takeout & Delivery Cherrywood" at bounding box center [742, 79] width 86 height 13
type input "(01) Tso Chinese Takeout & Delivery Cherrywood"
type input "Ste E-5"
type input "Austin"
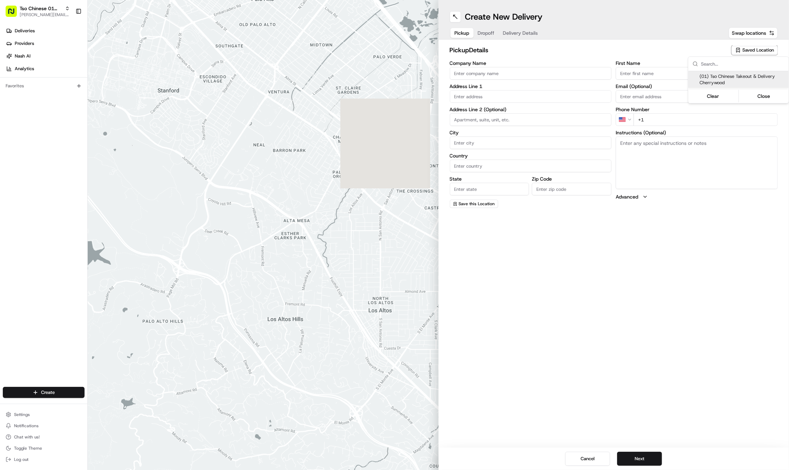
type input "US"
type input "TX"
type input "78722"
type input "Tso Chinese"
type input "Cherrywood Manager"
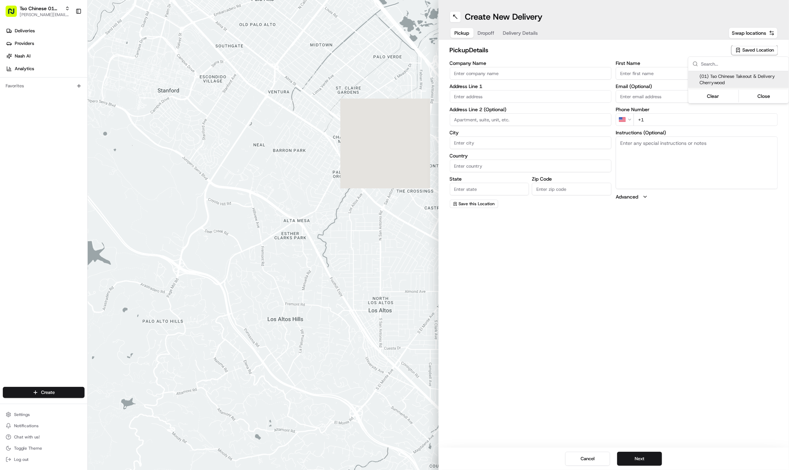
type input "cherrywoodstore@tsochinese.com"
type input "+1 512 401 3232"
type textarea "Submit a picture displaying address & food as Proof of Delivery. Envía una foto…"
type input "3909 N Interstate Hwy 35"
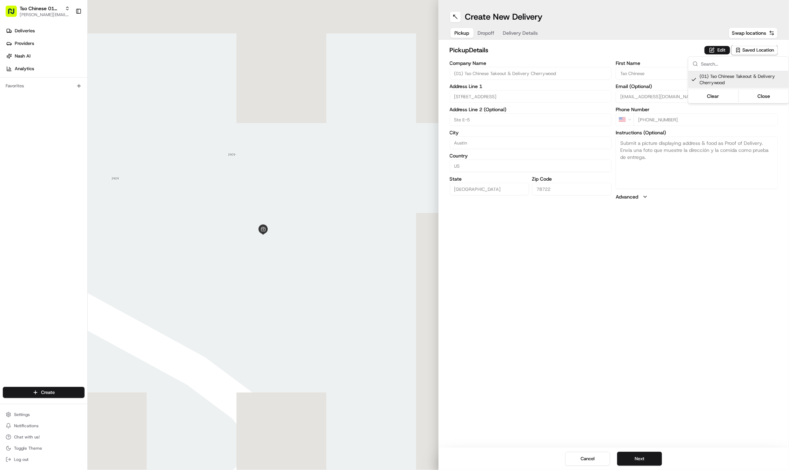
click at [671, 308] on html "Tso Chinese 01 Cherrywood jason@tsochinese.com Toggle Sidebar Deliveries Provid…" at bounding box center [394, 235] width 789 height 470
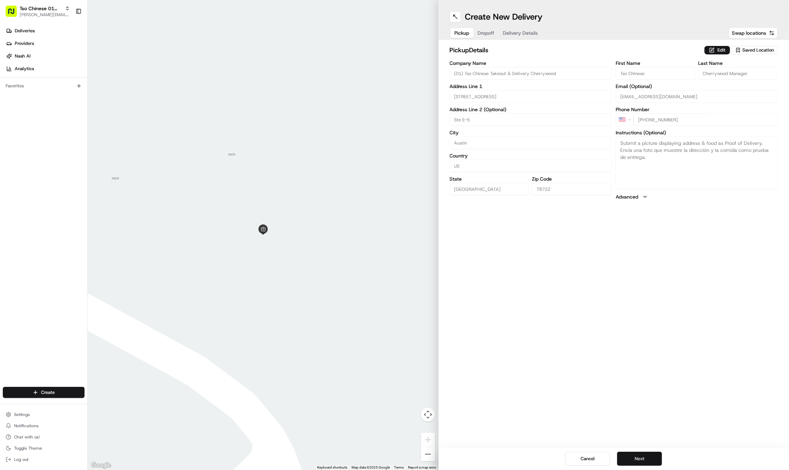
click at [643, 456] on button "Next" at bounding box center [639, 459] width 45 height 14
click at [647, 85] on label "Email (Optional)" at bounding box center [697, 86] width 162 height 5
click at [647, 90] on input "Email (Optional)" at bounding box center [697, 96] width 162 height 13
paste input "Will"
type input "Will"
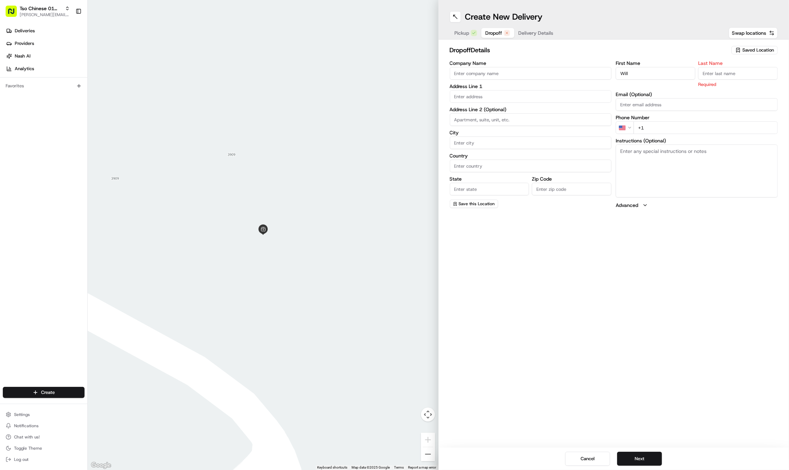
paste input "Lindow"
type input "Lindow"
paste input "512 872 0083"
type input "+1 512 872 0083"
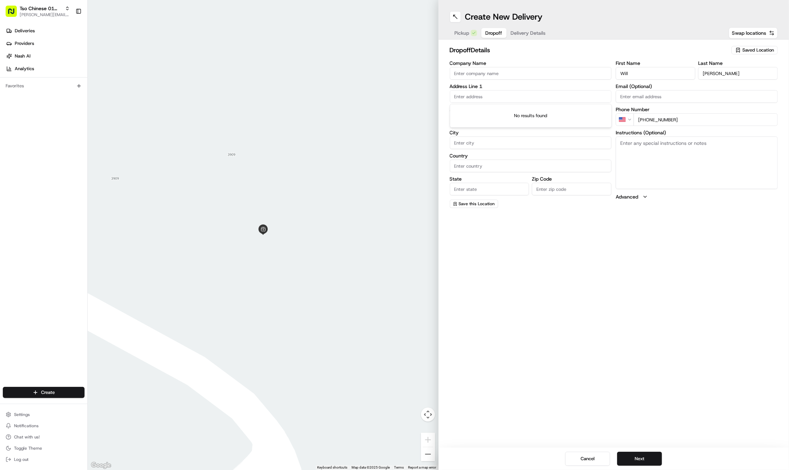
paste input "6201 Reicher Drive"
click at [498, 110] on div "6201 Reicher Drive, Austin, TX" at bounding box center [530, 111] width 159 height 11
type input "6201 Reicher Dr, Austin, TX 78723, USA"
type input "Austin"
type input "United States"
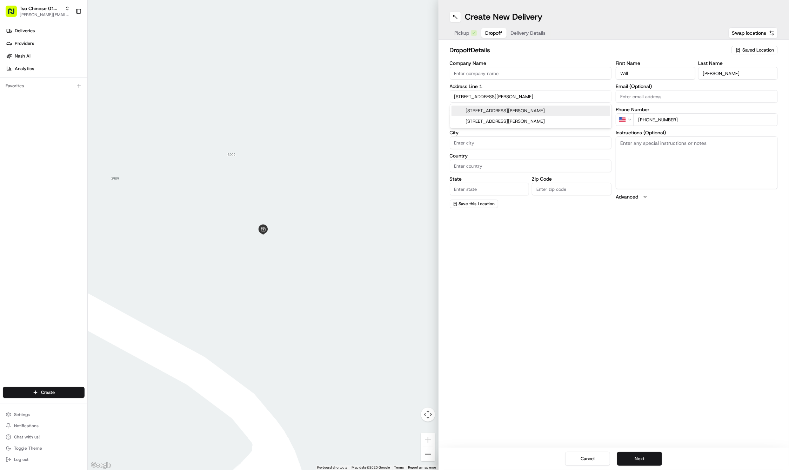
type input "TX"
type input "78723"
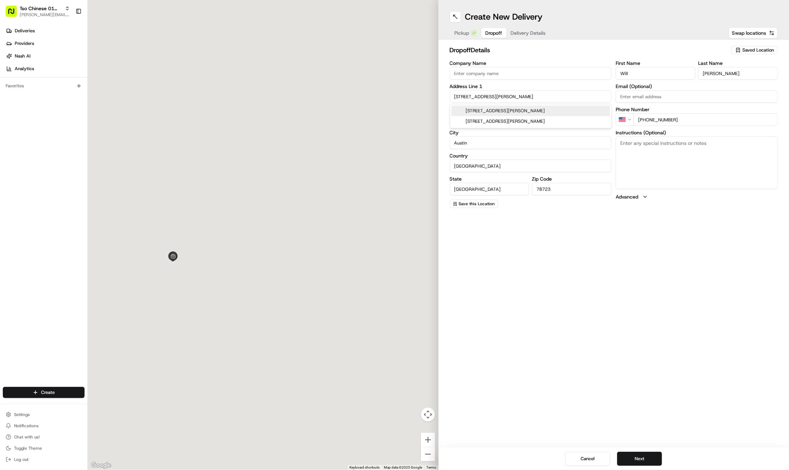
type input "6201 Reicher Drive"
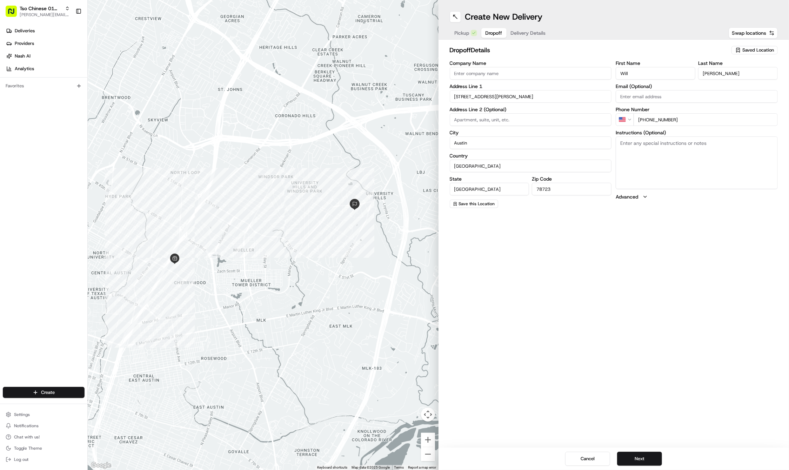
click at [690, 157] on textarea "Instructions (Optional)" at bounding box center [697, 162] width 162 height 53
paste textarea "3-4 hot mustards please. Love your mustard!!! Thank you!"
type textarea "3-4 hot mustards please. Love your mustard!!! Thank you!"
click at [640, 457] on button "Next" at bounding box center [639, 459] width 45 height 14
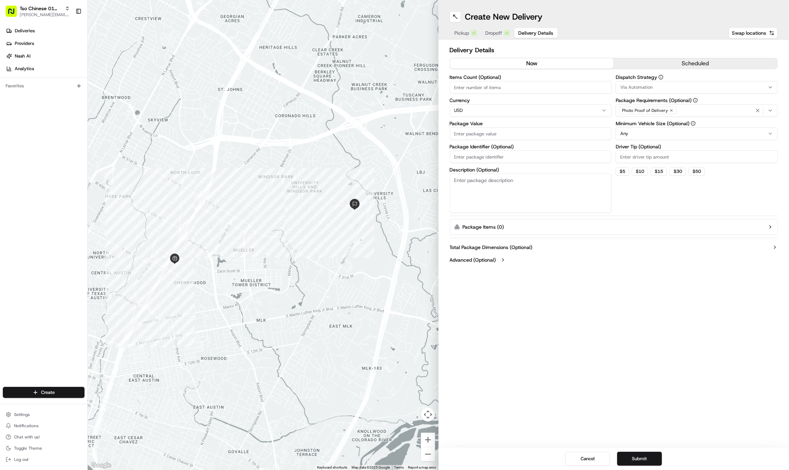
click at [652, 153] on input "Driver Tip (Optional)" at bounding box center [697, 156] width 162 height 13
type input "2"
click at [647, 86] on span "Via Automation" at bounding box center [636, 87] width 32 height 6
click at [650, 125] on span "Tso Cherrywood Strategy" at bounding box center [670, 125] width 86 height 6
click at [518, 155] on html "Tso Chinese 01 Cherrywood jason@tsochinese.com Toggle Sidebar Deliveries Provid…" at bounding box center [394, 235] width 789 height 470
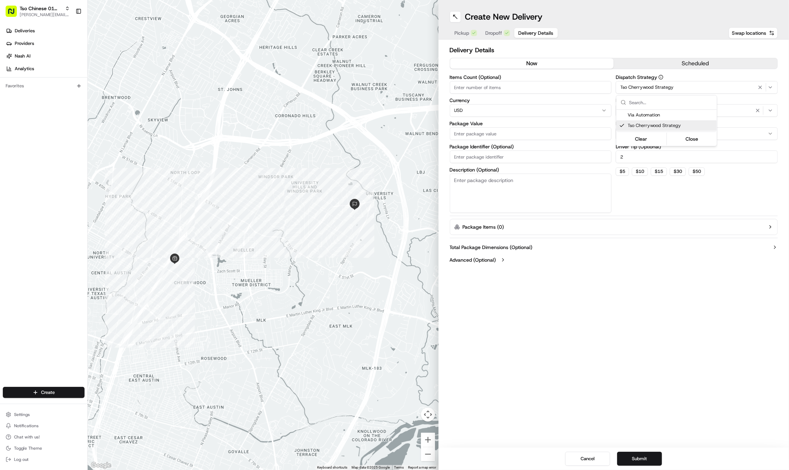
click at [518, 155] on html "Tso Chinese 01 Cherrywood jason@tsochinese.com Toggle Sidebar Deliveries Provid…" at bounding box center [394, 235] width 789 height 470
click at [518, 155] on input "Package Identifier (Optional)" at bounding box center [531, 156] width 162 height 13
paste input "GXZQDVT"
type input "GXZQDVT"
click at [508, 131] on input "Package Value" at bounding box center [531, 133] width 162 height 13
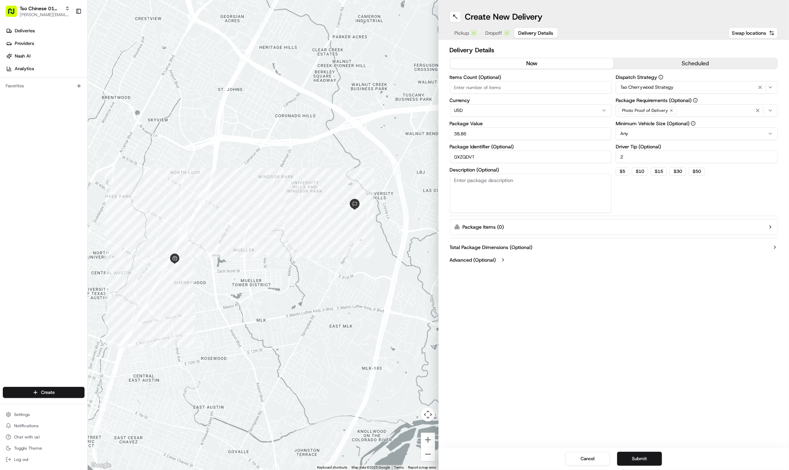
type input "38.86"
click at [607, 330] on div "Create New Delivery Pickup Dropoff Delivery Details Swap locations Delivery Det…" at bounding box center [613, 235] width 351 height 470
click at [634, 459] on button "Submit" at bounding box center [639, 459] width 45 height 14
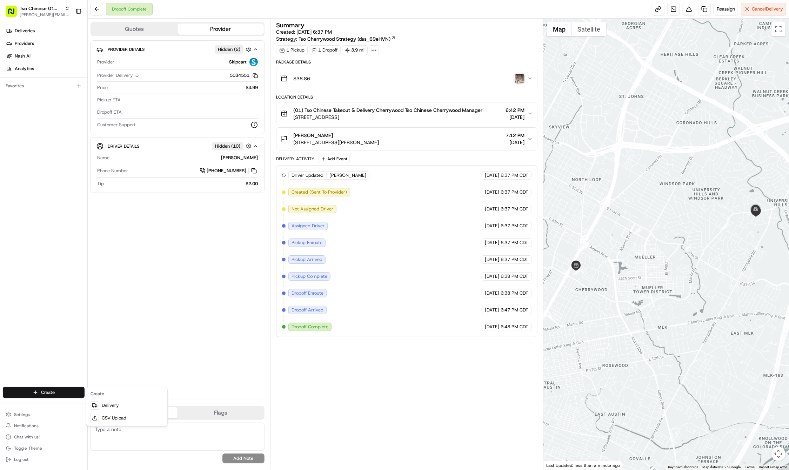
click at [61, 391] on html "Tso Chinese 01 Cherrywood jason@tsochinese.com Toggle Sidebar Deliveries Provid…" at bounding box center [394, 235] width 789 height 470
click at [110, 403] on link "Delivery" at bounding box center [127, 405] width 78 height 13
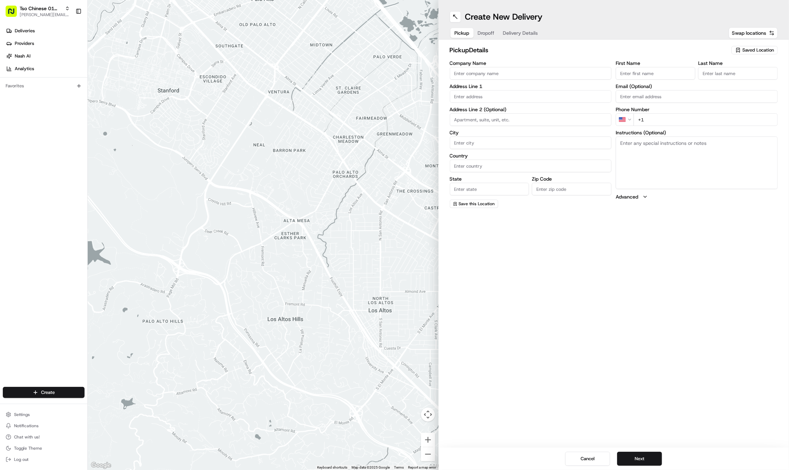
click at [756, 53] on span "Saved Location" at bounding box center [758, 50] width 32 height 6
click at [755, 73] on div "(01) Tso Chinese Takeout & Delivery Cherrywood" at bounding box center [738, 79] width 100 height 17
type input "(01) Tso Chinese Takeout & Delivery Cherrywood"
type input "Ste E-5"
type input "Austin"
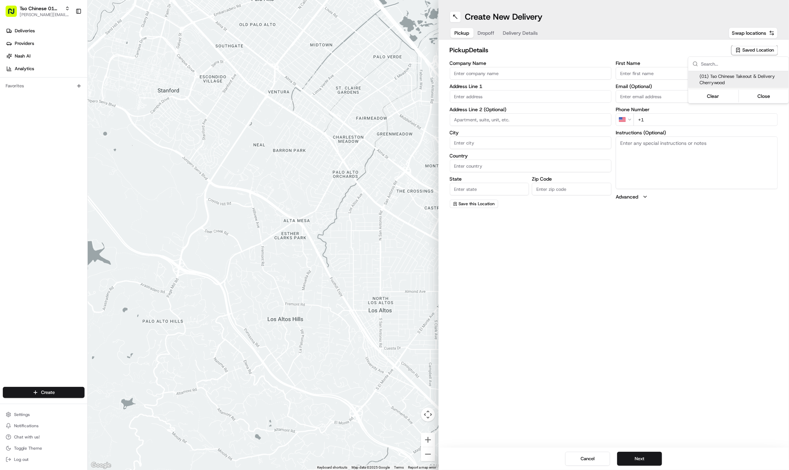
type input "US"
type input "TX"
type input "78722"
type input "Tso Chinese"
type input "Cherrywood Manager"
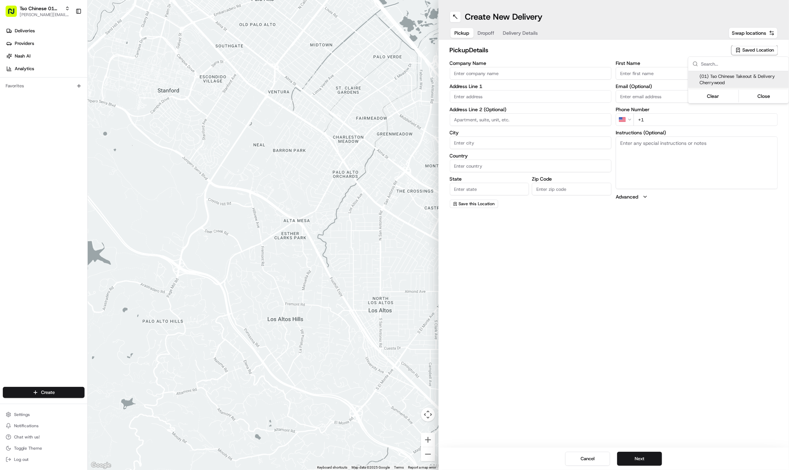
type input "cherrywoodstore@tsochinese.com"
type input "+1 512 401 3232"
type textarea "Submit a picture displaying address & food as Proof of Delivery. Envía una foto…"
type input "3909 N Interstate Hwy 35"
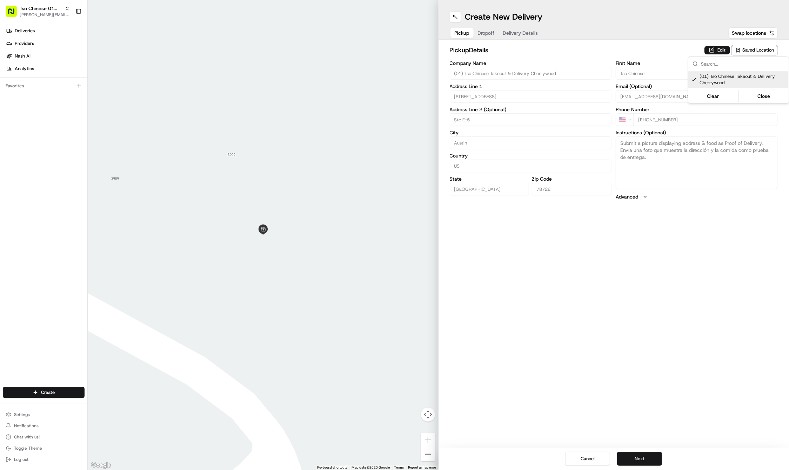
click at [647, 455] on html "Tso Chinese 01 Cherrywood jason@tsochinese.com Toggle Sidebar Deliveries Provid…" at bounding box center [394, 235] width 789 height 470
click at [647, 455] on button "Next" at bounding box center [639, 459] width 45 height 14
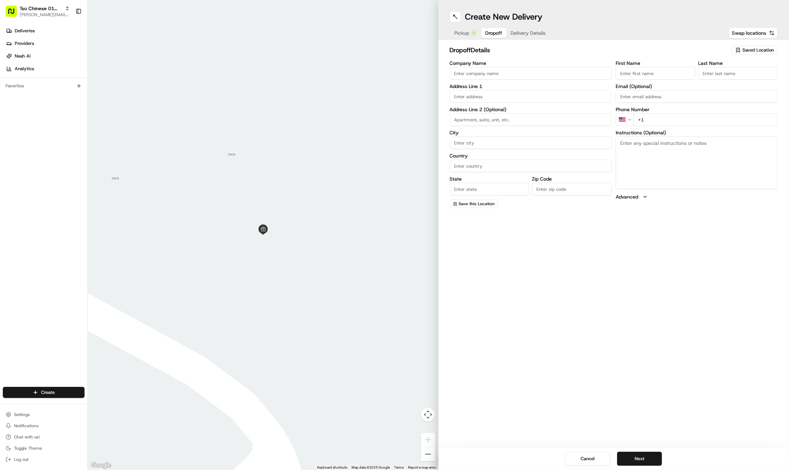
click at [659, 72] on input "First Name" at bounding box center [656, 73] width 80 height 13
paste input "Harrison"
type input "Harrison"
paste input "Lippie"
type input "Lippie"
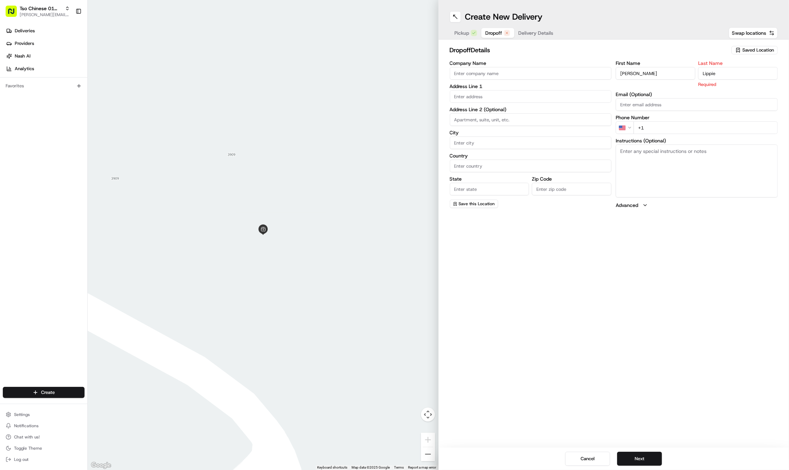
click at [692, 126] on div "First Name Harrison Last Name Lippie Required Email (Optional) Phone Number US …" at bounding box center [697, 135] width 162 height 148
click at [684, 119] on input "+1" at bounding box center [705, 119] width 144 height 13
paste input "260 442 1573"
type input "+1 260 442 1573"
click at [490, 98] on input "text" at bounding box center [531, 96] width 162 height 13
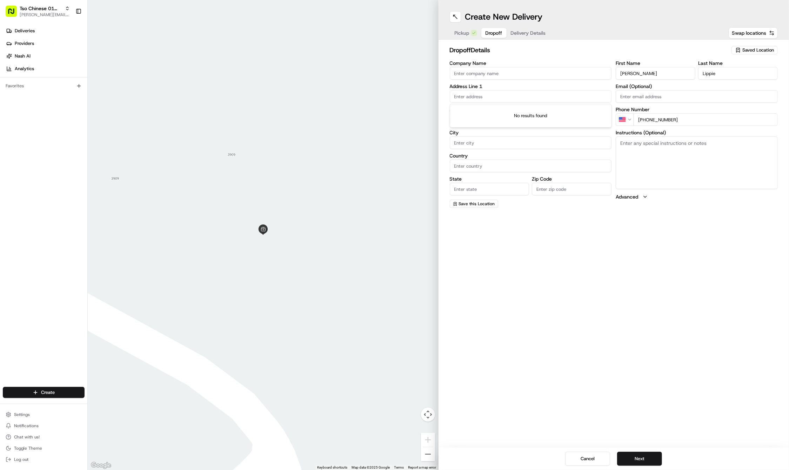
paste input "3504 Griffith St"
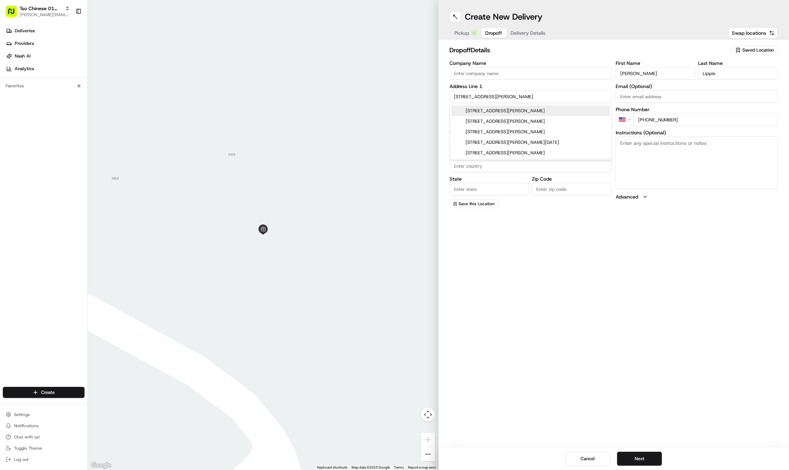
click at [496, 109] on div "3504 Griffith Street, Austin, TX" at bounding box center [530, 111] width 159 height 11
type input "3504 Griffith St, Austin, TX 78705, USA"
type input "Austin"
type input "United States"
type input "TX"
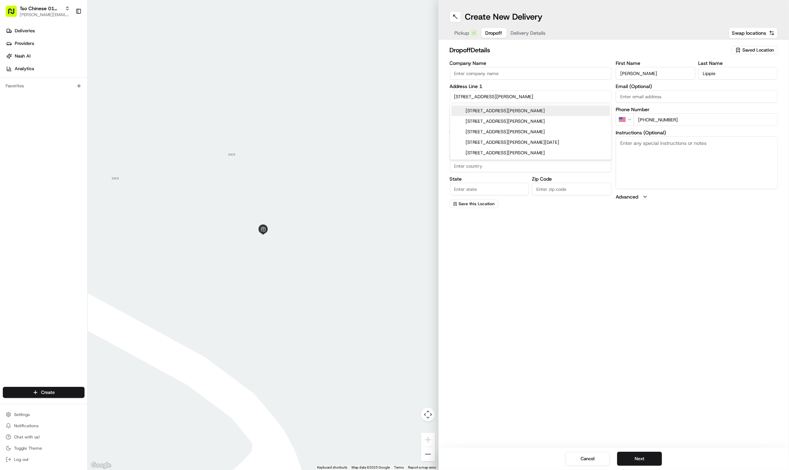
type input "78705"
type input "3504 Griffith Street"
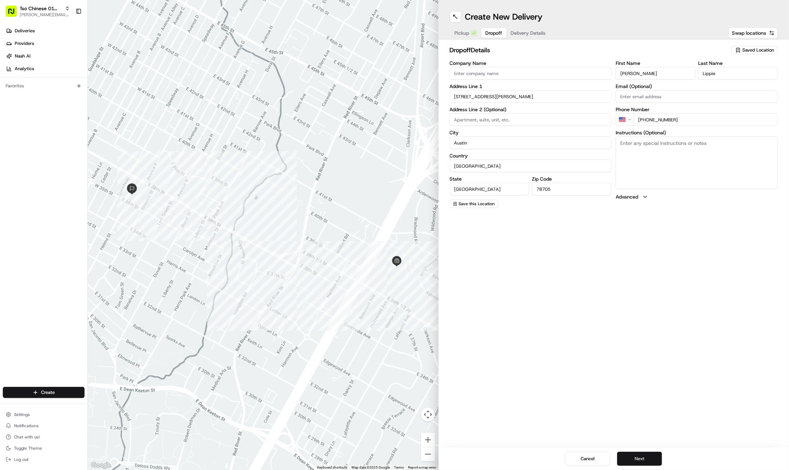
click at [643, 457] on button "Next" at bounding box center [639, 459] width 45 height 14
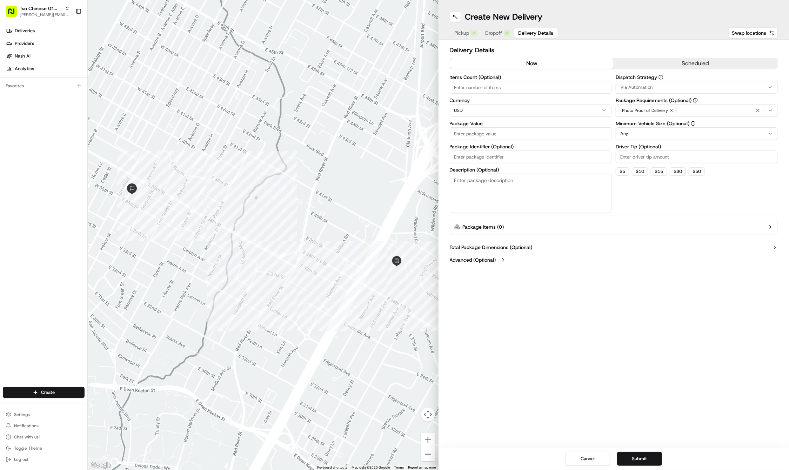
click at [468, 154] on input "Package Identifier (Optional)" at bounding box center [531, 156] width 162 height 13
paste input "#6UDZCK8"
type input "#6UDZCK8"
click at [469, 130] on input "Package Value" at bounding box center [531, 133] width 162 height 13
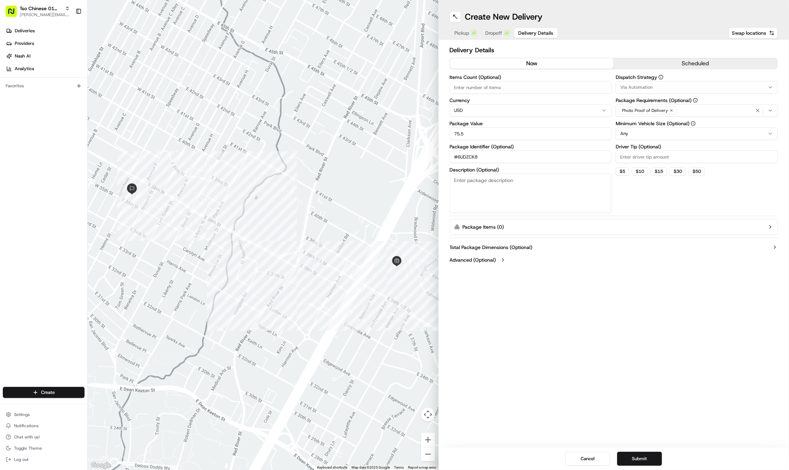
type input "75.5"
click at [647, 158] on input "Driver Tip (Optional)" at bounding box center [697, 156] width 162 height 13
type input "2"
click at [661, 86] on div "Via Automation" at bounding box center [696, 87] width 159 height 6
click at [666, 122] on div "Tso Cherrywood Strategy" at bounding box center [666, 125] width 100 height 11
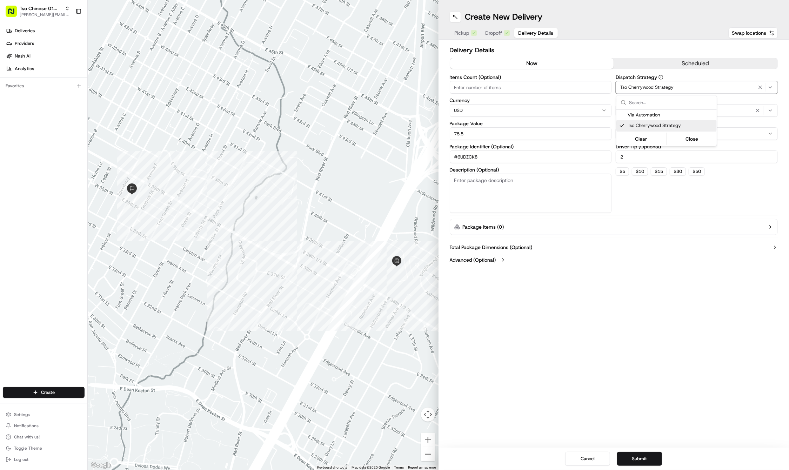
click at [661, 279] on html "Tso Chinese 01 Cherrywood jason@tsochinese.com Toggle Sidebar Deliveries Provid…" at bounding box center [394, 235] width 789 height 470
click at [617, 379] on div "Create New Delivery Pickup Dropoff Delivery Details Swap locations Delivery Det…" at bounding box center [613, 235] width 351 height 470
click at [650, 462] on button "Submit" at bounding box center [639, 459] width 45 height 14
